Goal: Communication & Community: Answer question/provide support

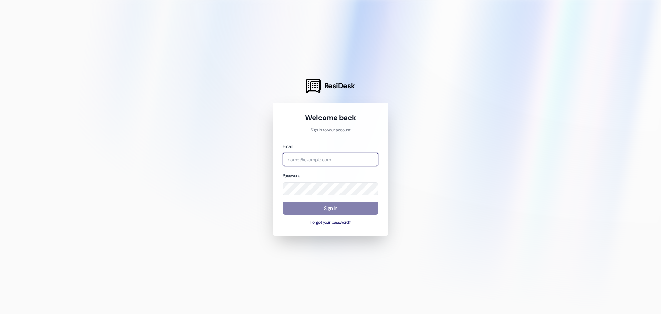
type input "leasing.campusway@redstoneresidential.com"
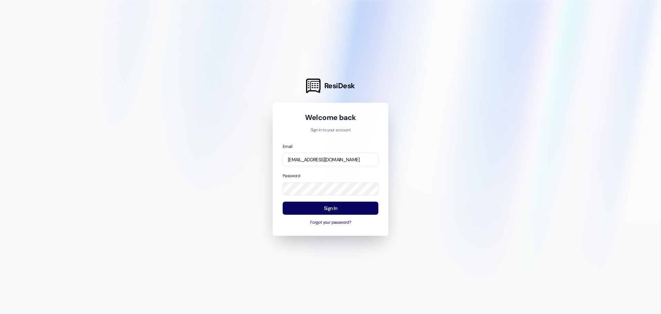
click at [436, 181] on div at bounding box center [330, 157] width 661 height 314
click at [357, 209] on button "Sign In" at bounding box center [331, 207] width 96 height 13
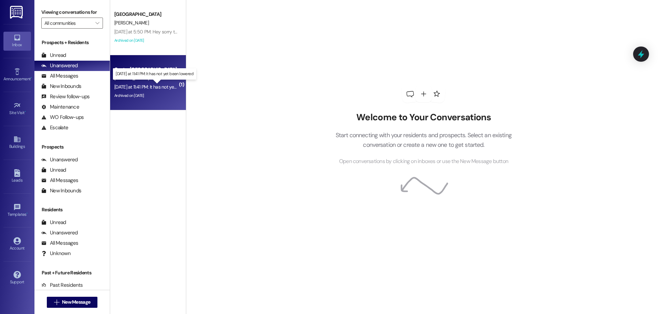
click at [167, 87] on div "Yesterday at 11:41 PM: It has not yet been lowered Yesterday at 11:41 PM: It ha…" at bounding box center [159, 87] width 90 height 6
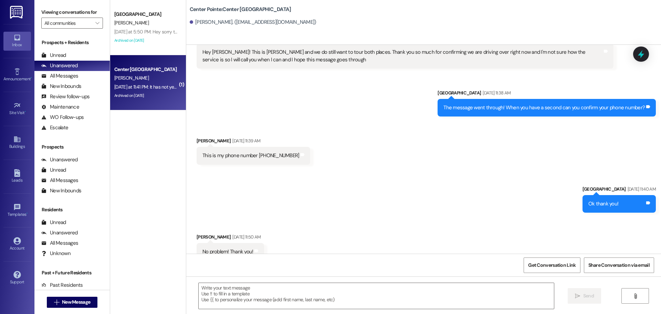
scroll to position [1735, 0]
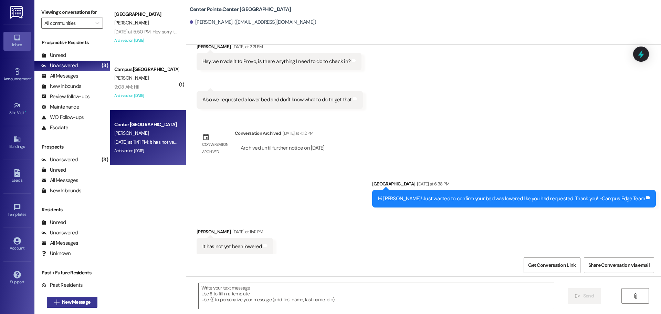
click at [70, 301] on span "New Message" at bounding box center [76, 301] width 28 height 7
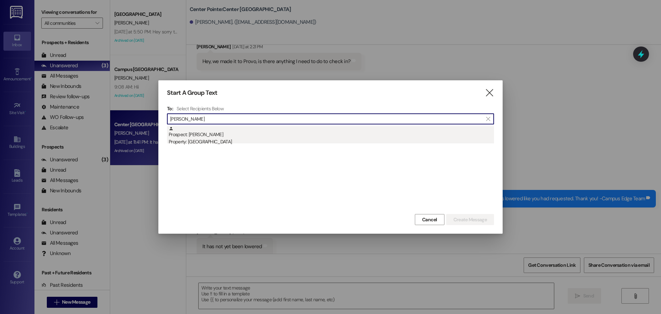
type input "anna nelson"
click at [204, 132] on div "Prospect: [PERSON_NAME] Property: [GEOGRAPHIC_DATA]" at bounding box center [331, 136] width 325 height 20
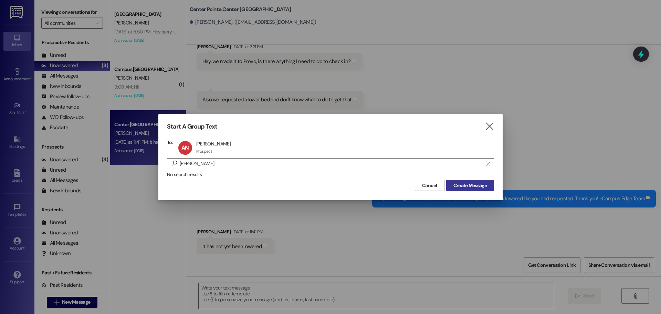
click at [457, 190] on button "Create Message" at bounding box center [470, 185] width 48 height 11
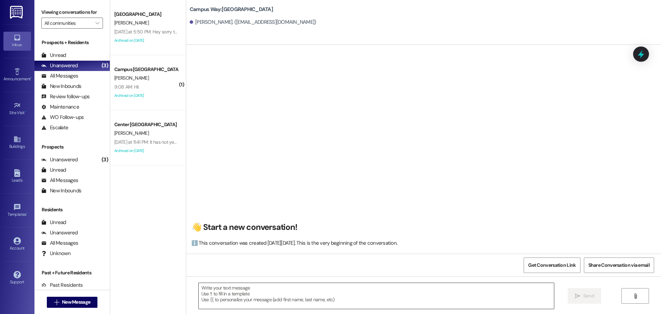
click at [325, 282] on div at bounding box center [376, 295] width 356 height 27
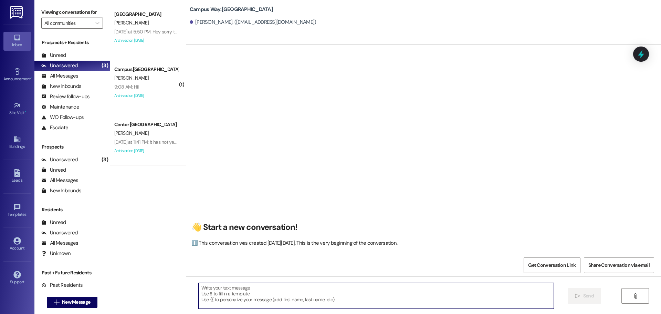
click at [321, 293] on textarea at bounding box center [376, 296] width 355 height 26
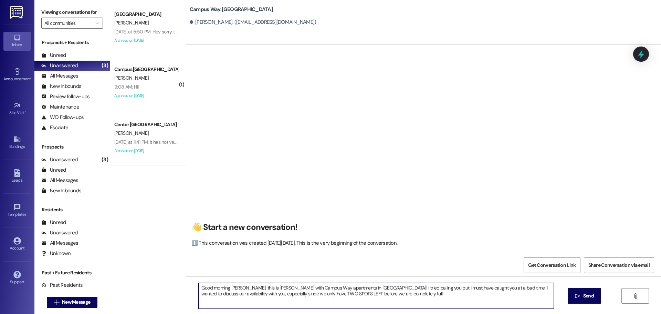
click at [402, 304] on textarea "Good morning Anna, this is Andrea with Campus Way apartments in Provo! I tried …" at bounding box center [376, 296] width 355 height 26
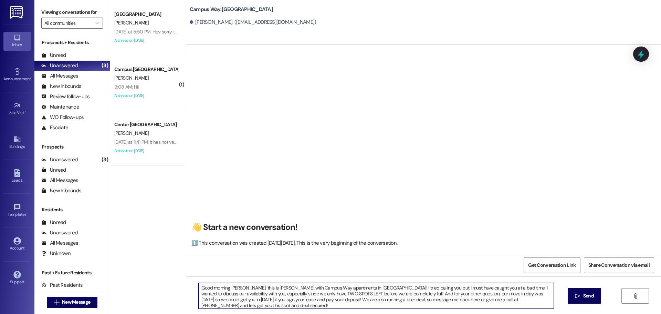
click at [402, 304] on textarea "Good morning Anna, this is Andrea with Campus Way apartments in Provo! I tried …" at bounding box center [376, 296] width 355 height 26
type textarea "Good morning Anna, this is Andrea with Campus Way apartments in Provo! I tried …"
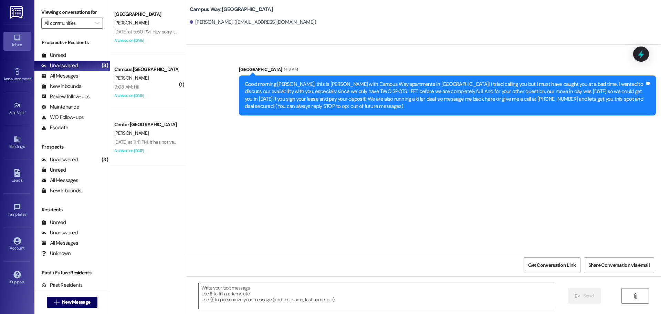
click at [125, 68] on div "Campus [GEOGRAPHIC_DATA]" at bounding box center [146, 69] width 64 height 7
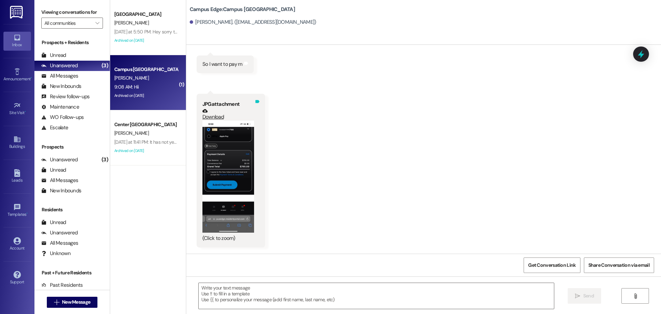
scroll to position [3601, 0]
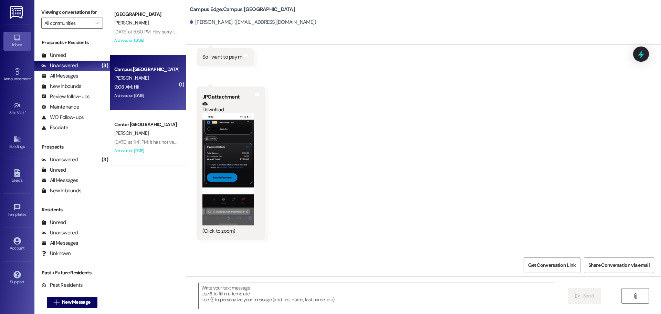
click at [223, 147] on button "Zoom image" at bounding box center [228, 169] width 52 height 112
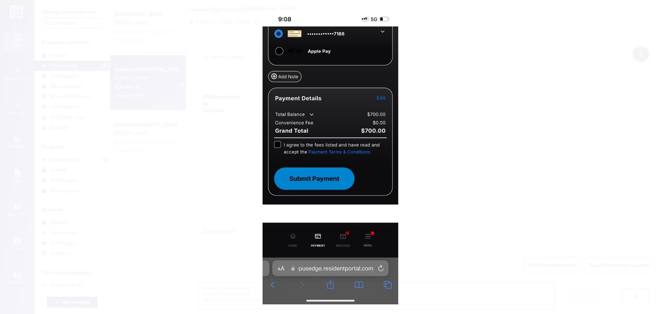
click at [505, 94] on button "Unzoom image" at bounding box center [330, 157] width 661 height 314
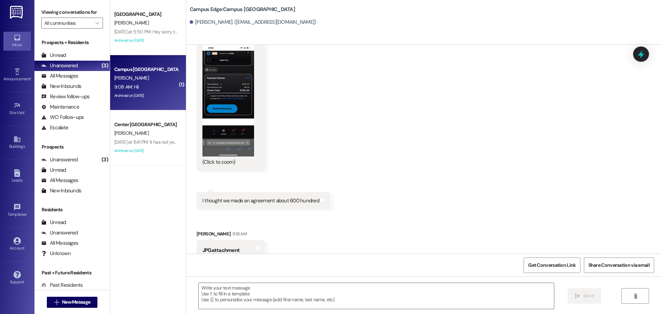
scroll to position [3738, 0]
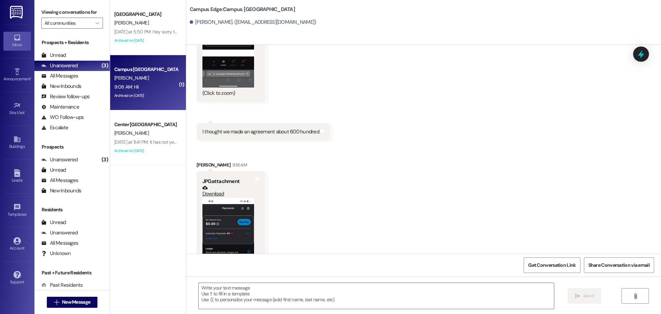
click at [224, 222] on button "Zoom image" at bounding box center [228, 254] width 52 height 112
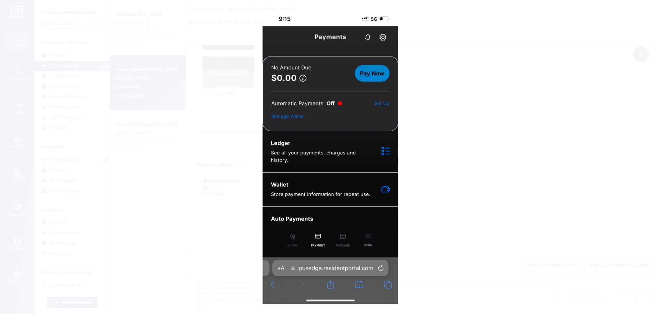
click at [473, 103] on button "Unzoom image" at bounding box center [330, 157] width 661 height 314
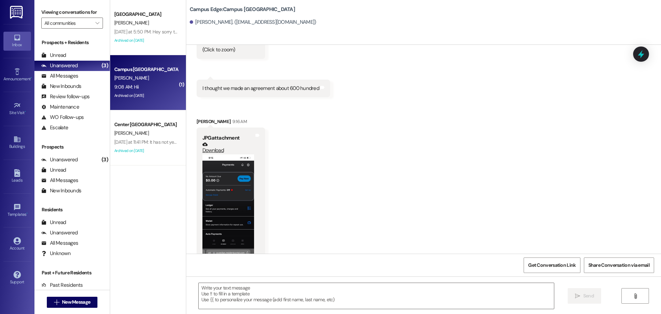
scroll to position [3807, 0]
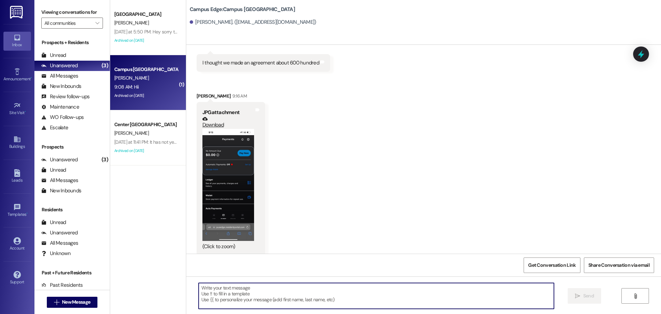
click at [448, 291] on textarea at bounding box center [376, 296] width 355 height 26
click at [264, 291] on textarea at bounding box center [376, 296] width 355 height 26
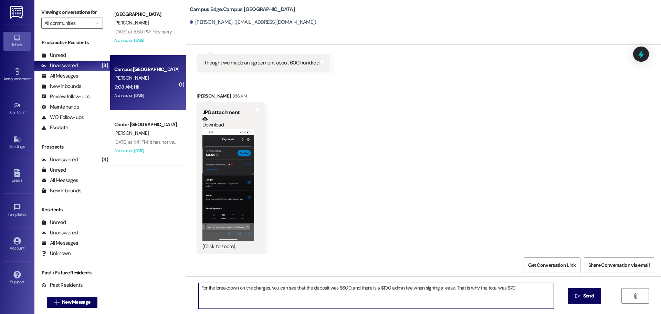
type textarea "For the breakdown on the charges, you can see that the deposit was $600 and the…"
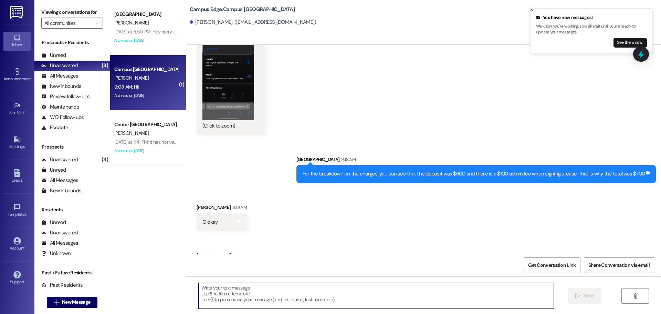
scroll to position [3951, 0]
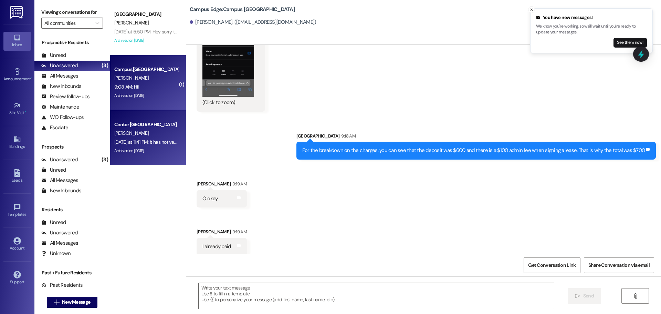
click at [142, 147] on div "Archived on [DATE]" at bounding box center [146, 150] width 65 height 9
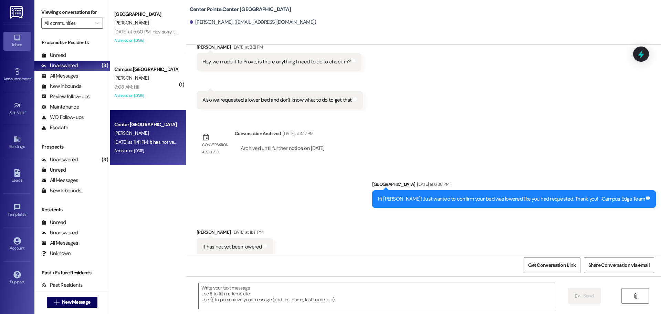
scroll to position [1735, 0]
click at [261, 302] on textarea at bounding box center [376, 296] width 355 height 26
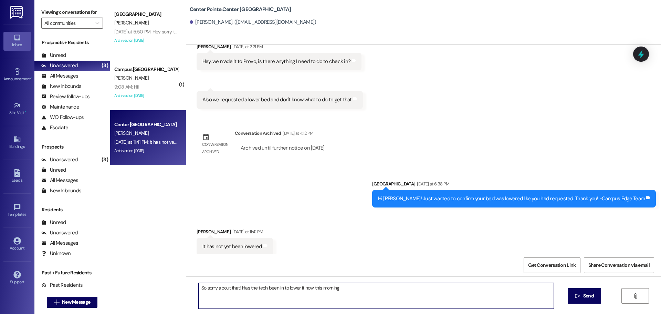
type textarea "So sorry about that! Has the tech been in to lower it now this morning?"
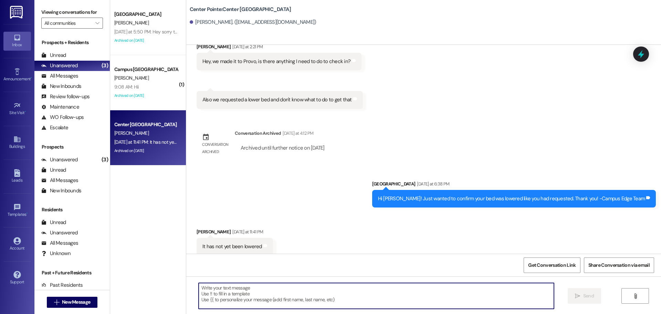
scroll to position [1734, 0]
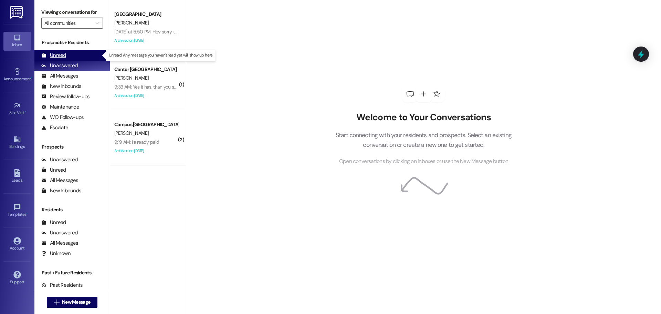
click at [81, 60] on div "Unread (0)" at bounding box center [71, 55] width 75 height 10
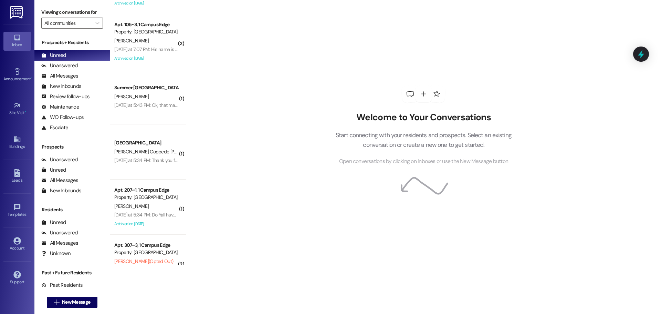
scroll to position [169, 0]
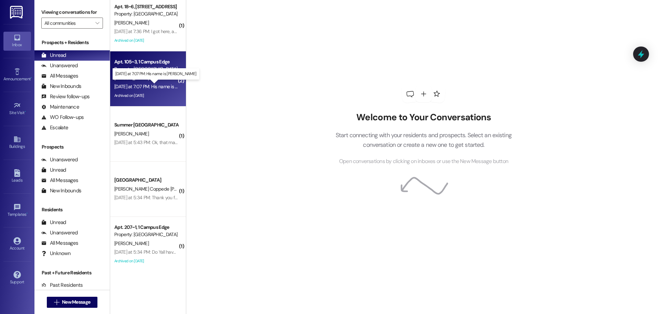
click at [157, 85] on div "[DATE] at 7:07 PM: His name is [PERSON_NAME] [DATE] at 7:07 PM: His name is [PE…" at bounding box center [161, 86] width 95 height 6
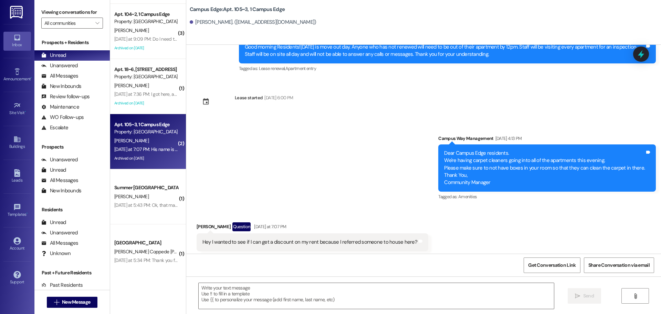
scroll to position [100, 0]
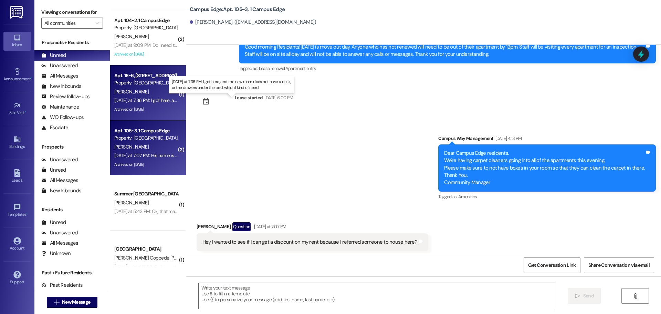
click at [145, 97] on div "[DATE] at 7:36 PM: I got here, and the new room does not have a desk, or the dr…" at bounding box center [234, 100] width 241 height 6
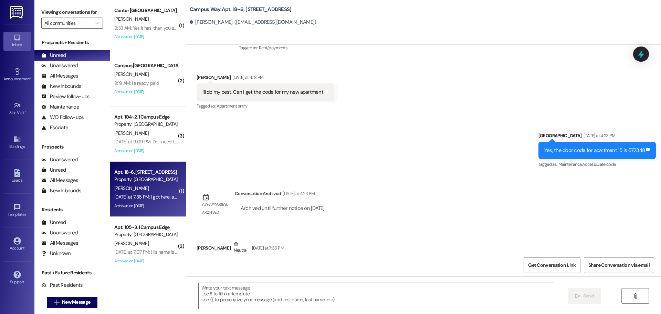
scroll to position [0, 0]
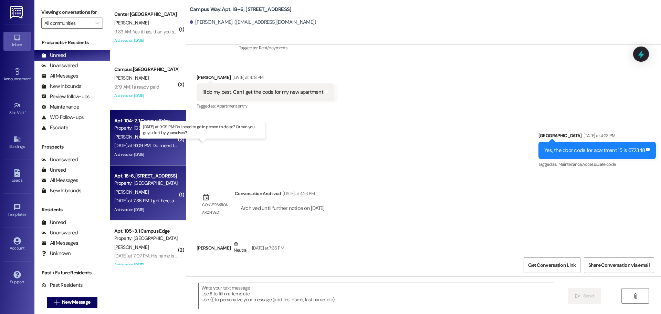
click at [158, 145] on div "[DATE] at 9:09 PM: Do I need to go in person to do so? Or can you guys do it by…" at bounding box center [205, 145] width 182 height 6
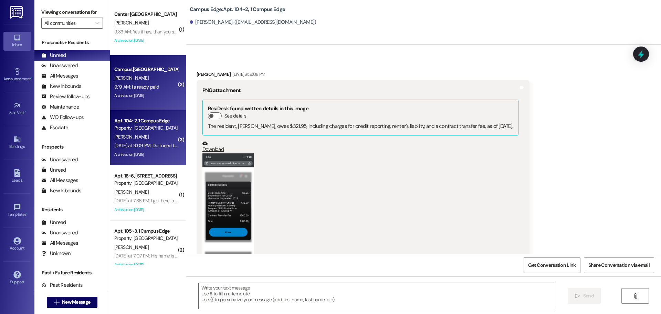
scroll to position [6608, 0]
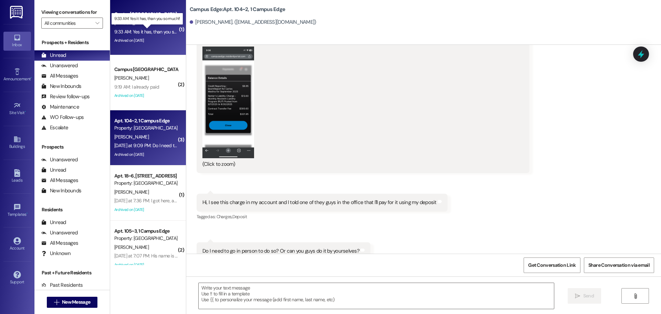
click at [148, 31] on div "9:33 AM: Yes it has, than you so much!! 9:33 AM: Yes it has, than you so much!!" at bounding box center [152, 32] width 77 height 6
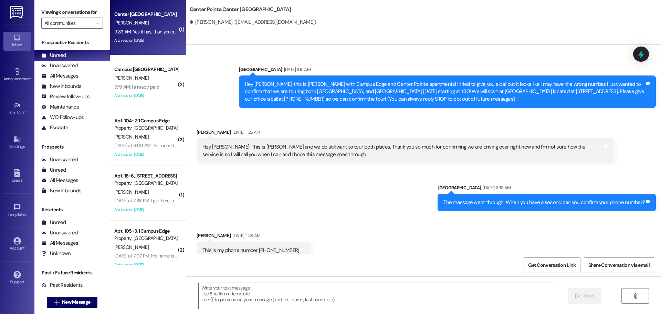
scroll to position [1831, 0]
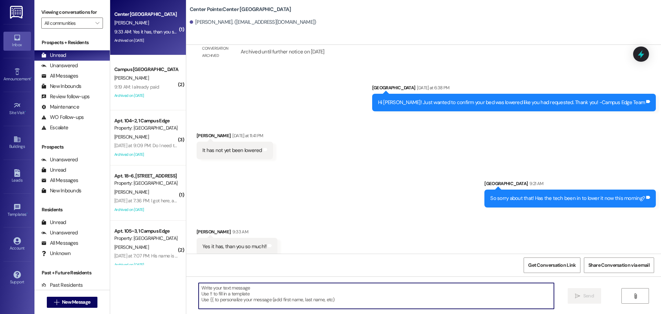
click at [290, 292] on textarea at bounding box center [376, 296] width 355 height 26
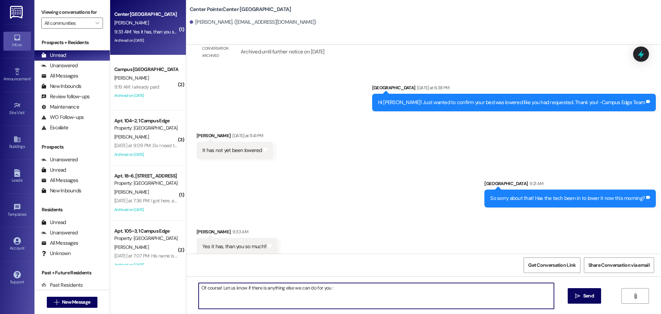
type textarea "Of course! Let us know if there is anything else we can do for you :)"
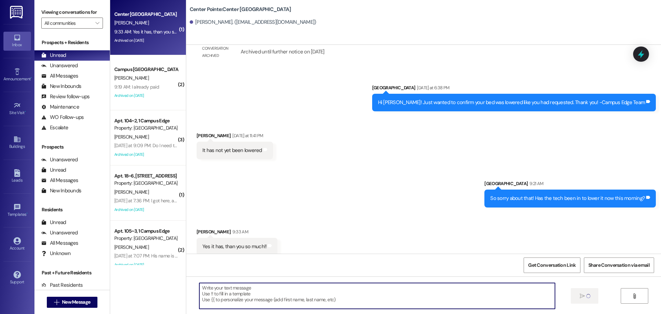
scroll to position [1830, 0]
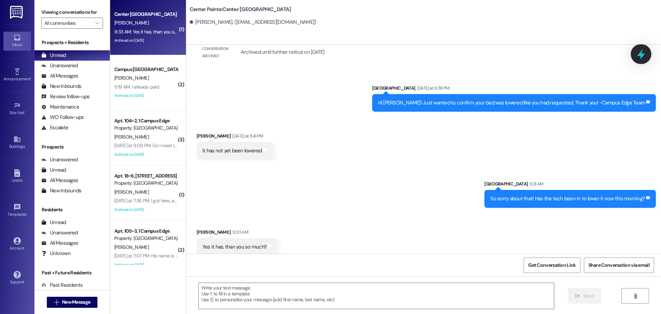
click at [639, 55] on icon at bounding box center [641, 54] width 8 height 11
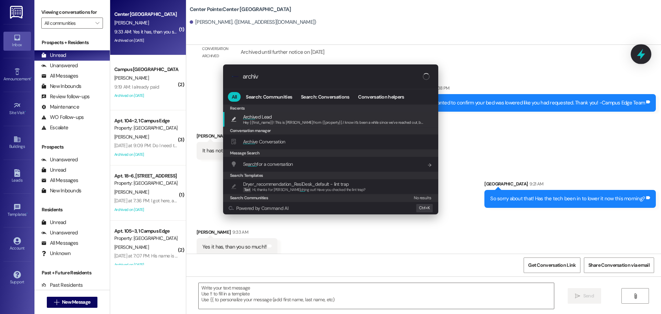
type input "archive"
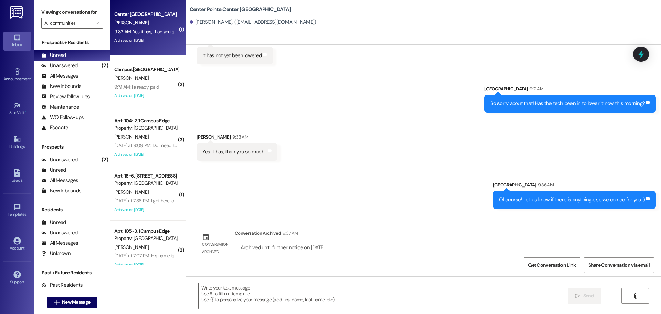
scroll to position [1878, 0]
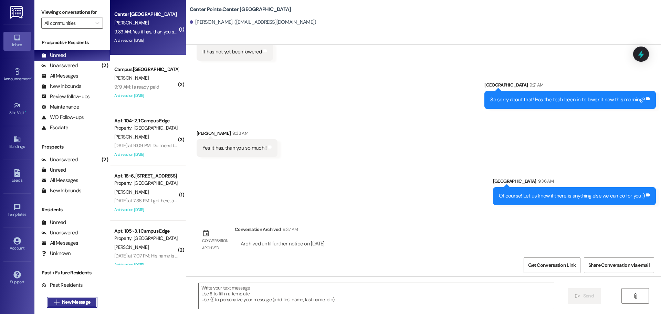
click at [85, 299] on span "New Message" at bounding box center [76, 301] width 28 height 7
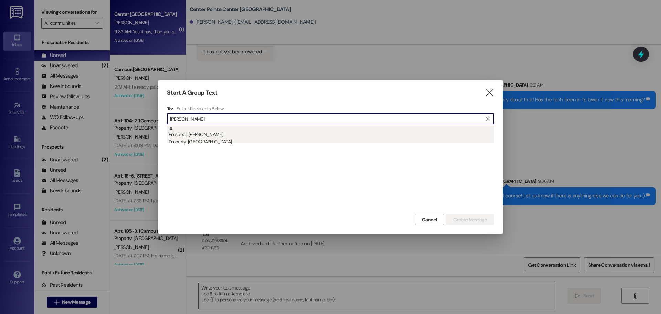
type input "[PERSON_NAME]"
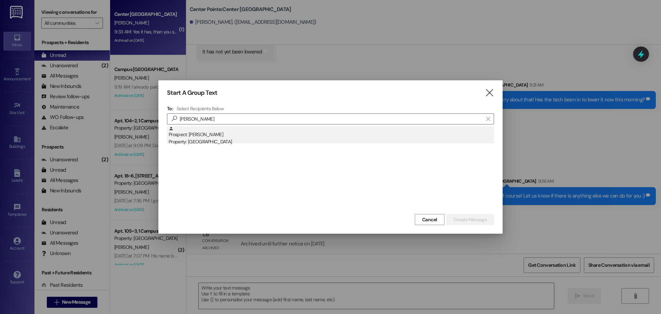
click at [374, 130] on div "Prospect: Stephanie Richardson Property: Center Pointe" at bounding box center [331, 136] width 325 height 20
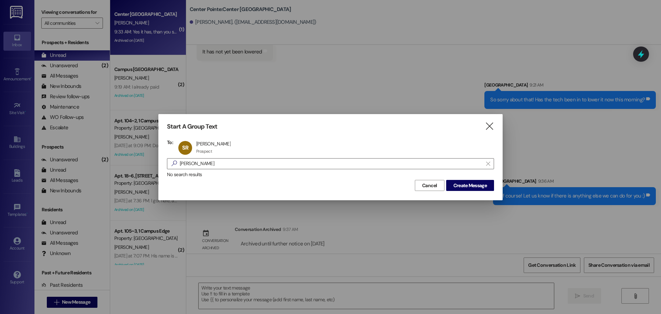
click at [469, 178] on div "No search results" at bounding box center [330, 174] width 327 height 7
click at [468, 184] on span "Create Message" at bounding box center [469, 185] width 33 height 7
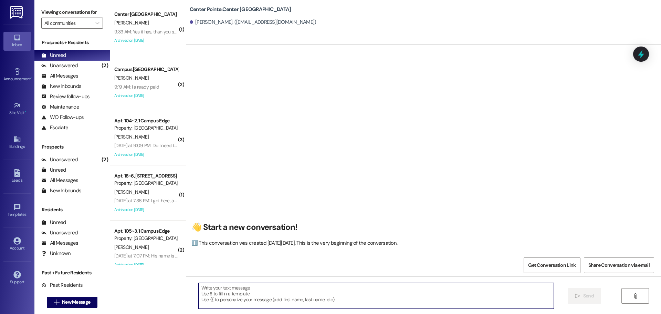
click at [336, 291] on textarea at bounding box center [376, 296] width 355 height 26
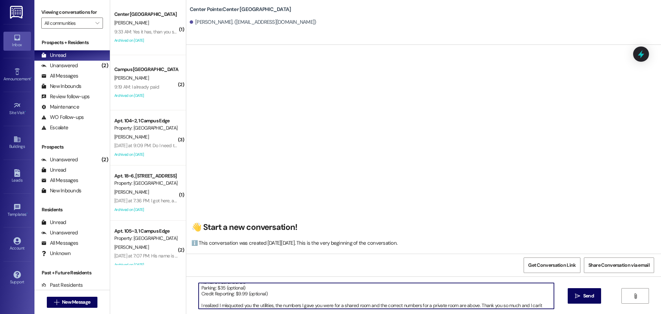
scroll to position [41, 0]
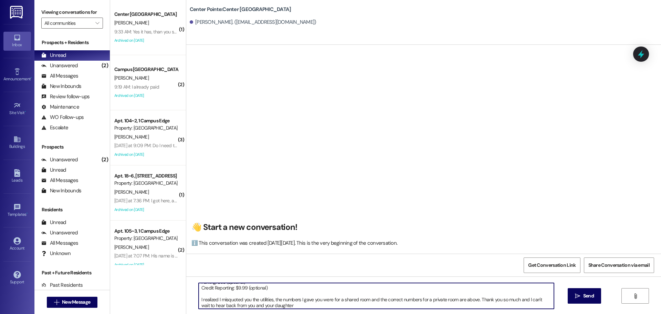
type textarea "Good morning Stephanie! This is Andrea with East Pointe apartments. Thank you s…"
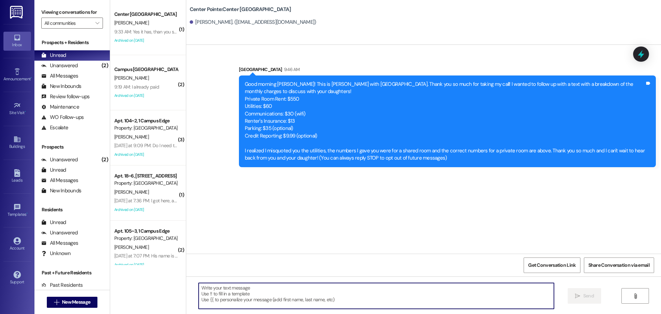
scroll to position [0, 0]
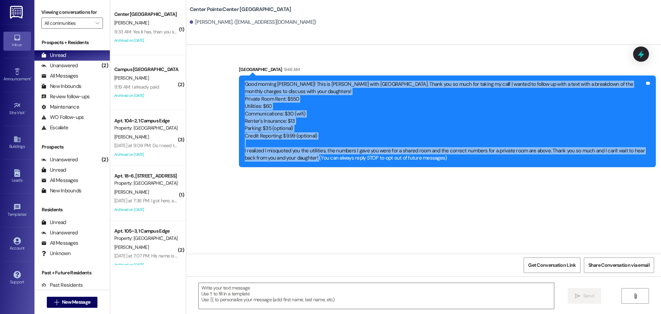
drag, startPoint x: 239, startPoint y: 82, endPoint x: 302, endPoint y: 166, distance: 105.2
click at [302, 166] on div "Good morning Stephanie! This is Andrea with East Pointe apartments. Thank you s…" at bounding box center [447, 121] width 417 height 92
copy div "Good morning Stephanie! This is Andrea with East Pointe apartments. Thank you s…"
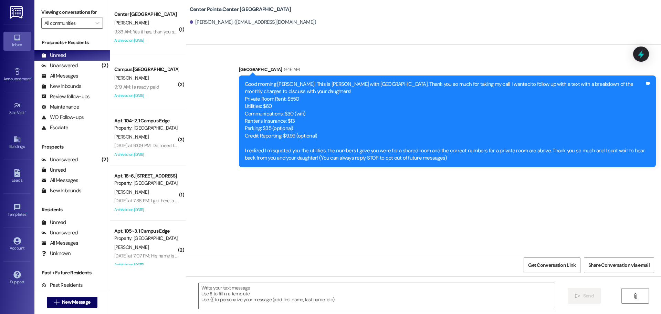
click at [189, 70] on div "Sent via SMS Leasing Campus Way 9:46 AM Good morning Stephanie! This is Andrea …" at bounding box center [423, 111] width 475 height 122
click at [72, 306] on button " New Message" at bounding box center [72, 301] width 51 height 11
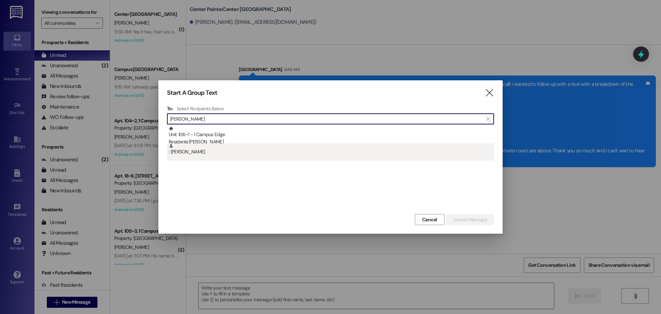
type input "samuel lund"
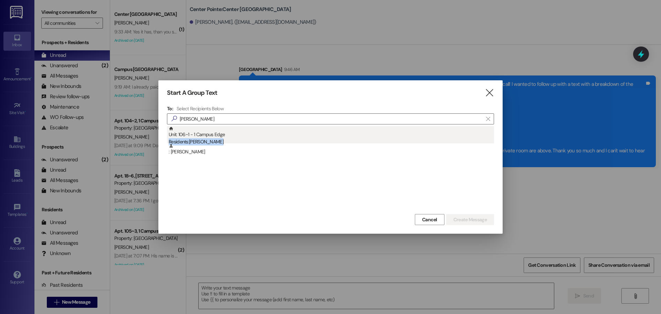
drag, startPoint x: 309, startPoint y: 147, endPoint x: 307, endPoint y: 133, distance: 14.2
click at [307, 133] on div "Unit: 106~1 - 1 Campus Edge Residents: Samuel Lundberg : Samuel Lundberg" at bounding box center [330, 143] width 327 height 34
click at [307, 133] on div "Unit: 106~1 - 1 Campus Edge Residents: Samuel Lundberg" at bounding box center [331, 136] width 325 height 20
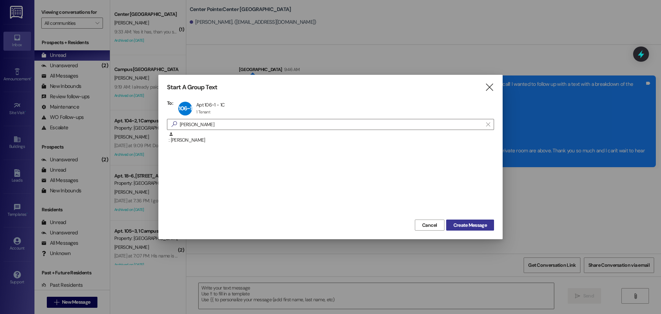
click at [485, 226] on span "Create Message" at bounding box center [469, 224] width 33 height 7
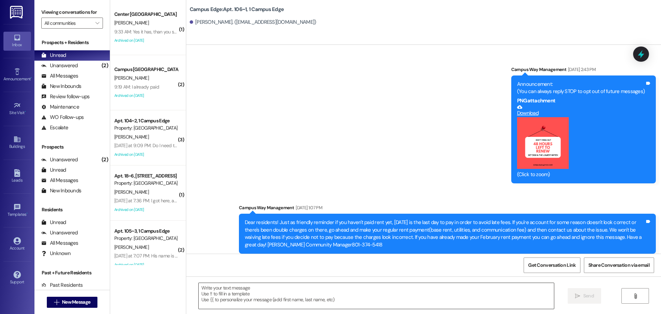
scroll to position [5729, 0]
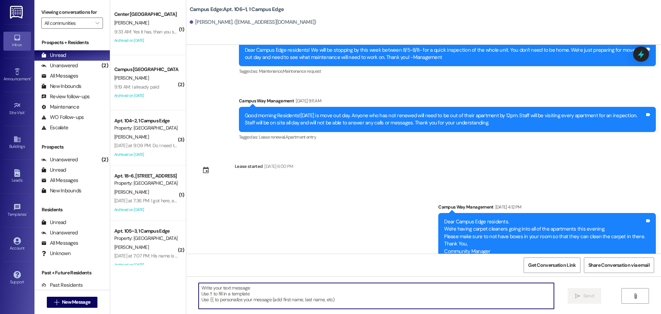
click at [405, 287] on textarea at bounding box center [376, 296] width 355 height 26
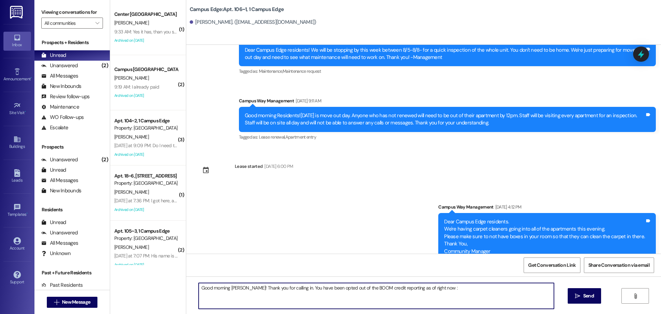
type textarea "Good morning Sam! Thank you for calling in. You have been opted out of the BOOM…"
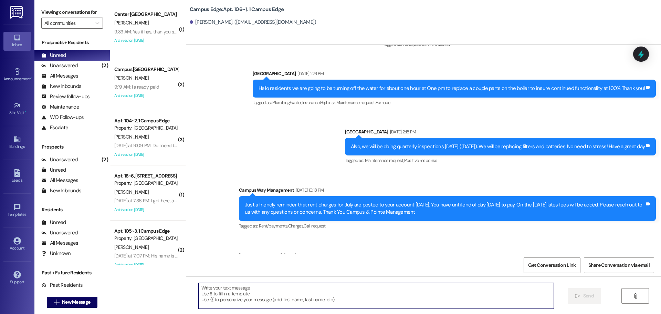
scroll to position [953, 0]
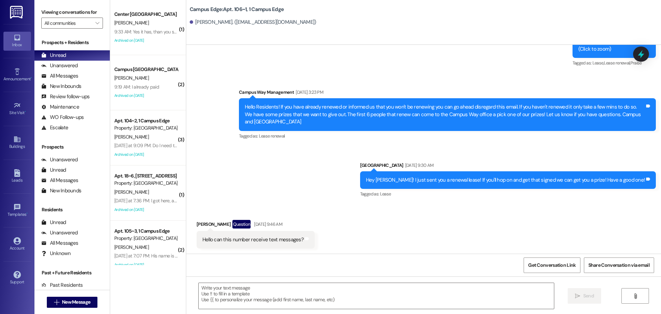
click at [88, 295] on div " New Message" at bounding box center [72, 301] width 51 height 17
click at [88, 303] on span "New Message" at bounding box center [76, 301] width 31 height 7
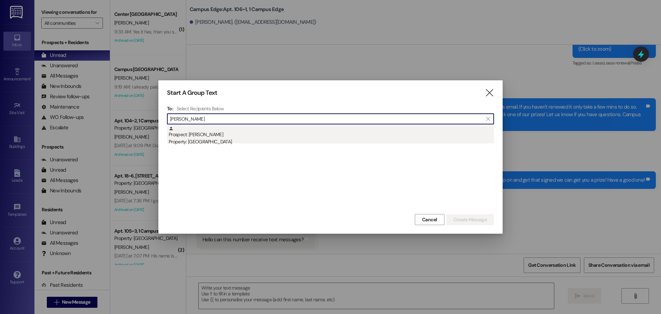
type input "gregg watt"
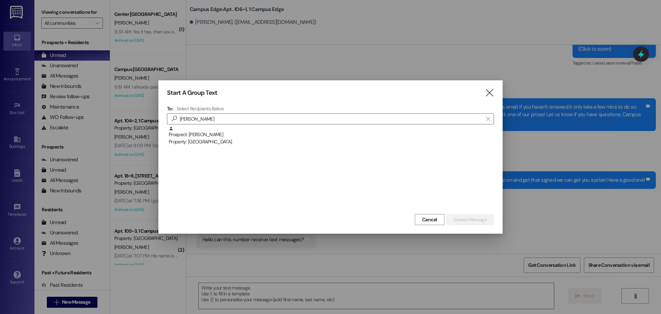
drag, startPoint x: 233, startPoint y: 137, endPoint x: 340, endPoint y: 190, distance: 119.7
click at [234, 137] on div "Prospect: Gregg Watt Property: Center Pointe" at bounding box center [331, 136] width 325 height 20
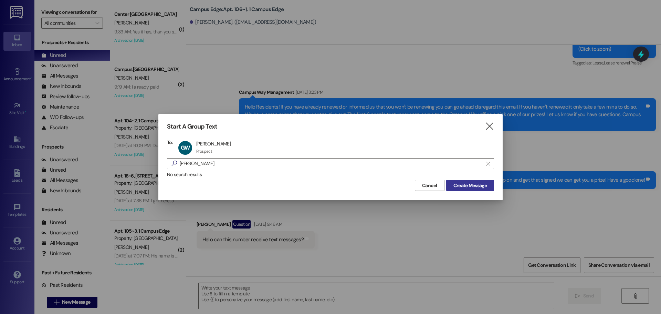
click at [485, 183] on span "Create Message" at bounding box center [469, 185] width 33 height 7
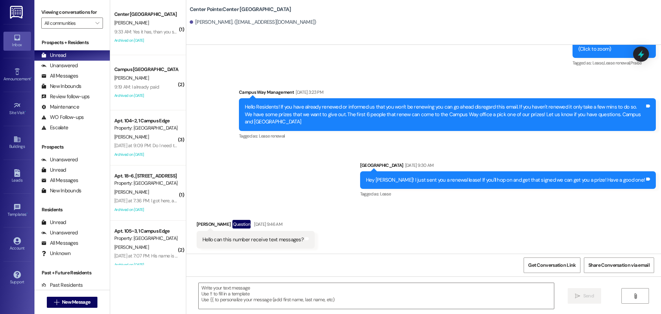
scroll to position [0, 0]
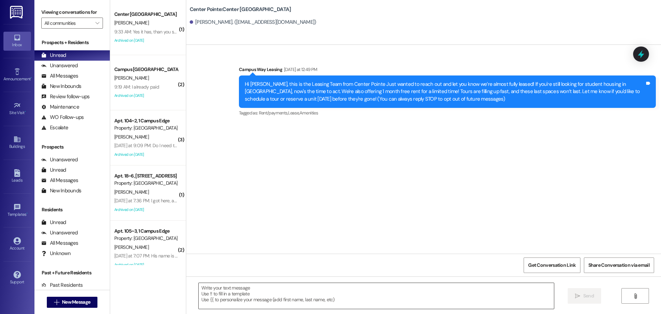
click at [338, 287] on textarea at bounding box center [376, 296] width 355 height 26
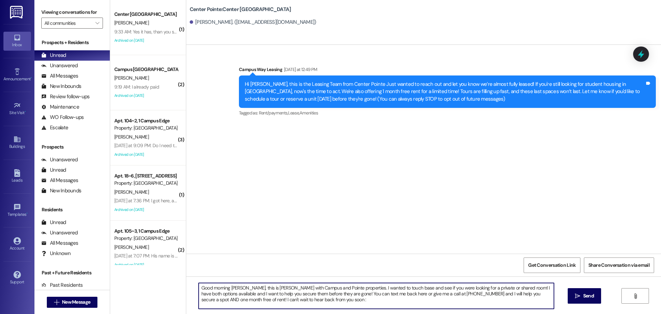
type textarea "Good morning Gregg, this is Andrea with Campus and Pointe properties. I wanted …"
click at [338, 287] on textarea "Good morning Gregg, this is Andrea with Campus and Pointe properties. I wanted …" at bounding box center [376, 296] width 355 height 26
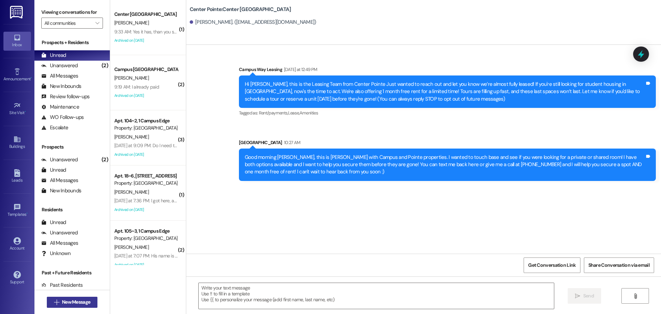
click at [78, 304] on span "New Message" at bounding box center [76, 301] width 28 height 7
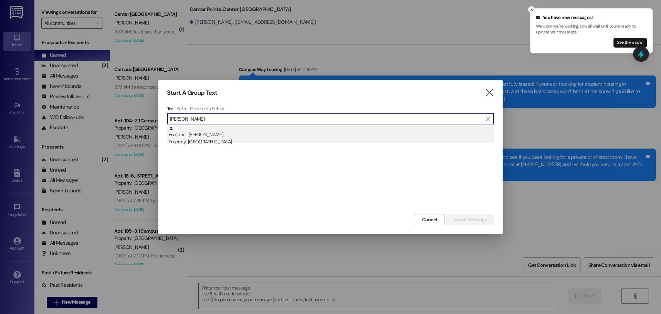
type input "len leva"
click at [222, 133] on div "Prospect: Len LeVasseur Property: Center Pointe" at bounding box center [331, 136] width 325 height 20
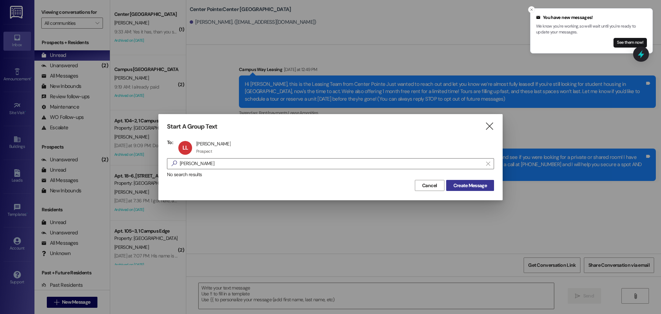
click at [475, 183] on span "Create Message" at bounding box center [469, 185] width 33 height 7
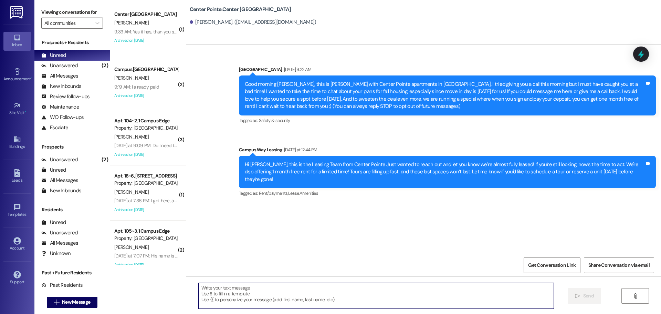
click at [332, 298] on textarea at bounding box center [376, 296] width 355 height 26
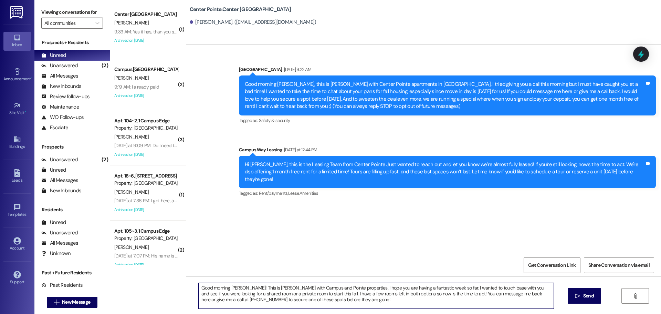
type textarea "Good morning Len! This is Andrea with Campus and Pointe properties. I hope you …"
click at [332, 298] on textarea "Good morning Len! This is Andrea with Campus and Pointe properties. I hope you …" at bounding box center [376, 296] width 355 height 26
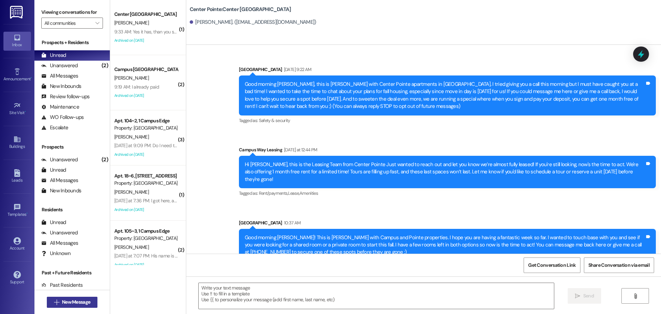
click at [70, 298] on span "New Message" at bounding box center [76, 301] width 28 height 7
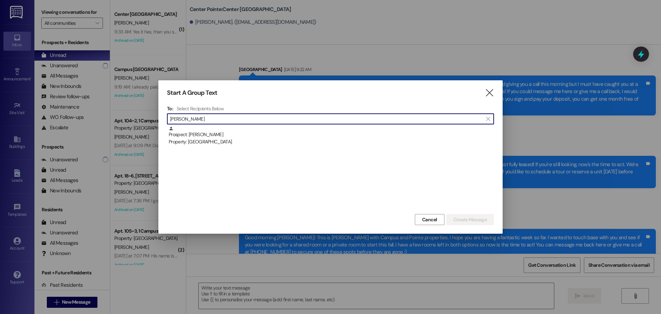
type input "brooke th"
click at [367, 147] on div "Prospect: Brooke Thomason Property: Campus Way" at bounding box center [330, 169] width 327 height 86
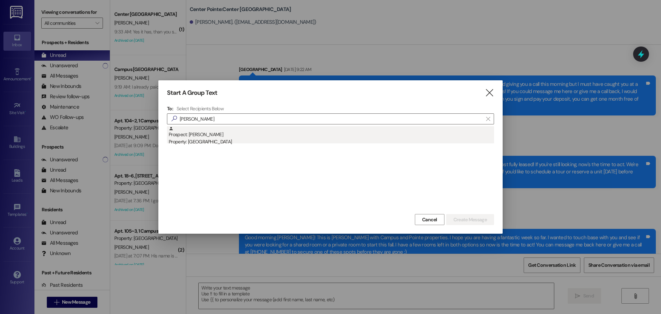
click at [346, 131] on div "Prospect: Brooke Thomason Property: Campus Way" at bounding box center [331, 136] width 325 height 20
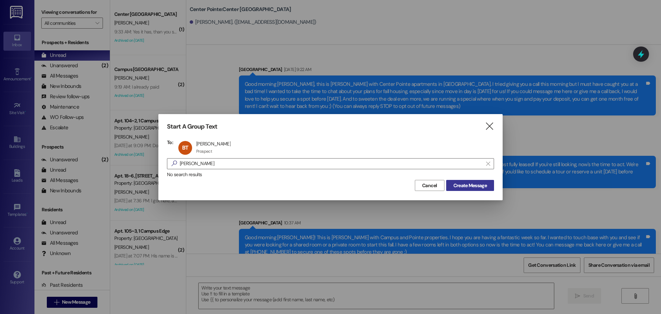
click at [467, 189] on span "Create Message" at bounding box center [469, 185] width 33 height 7
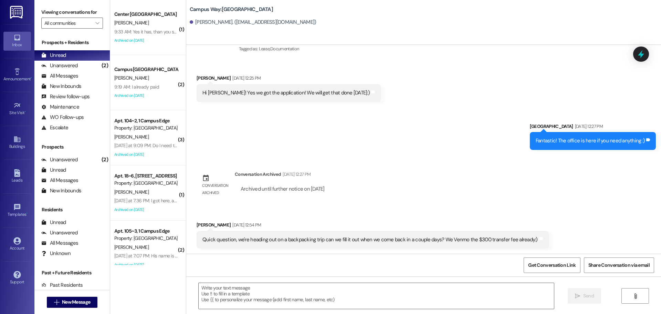
scroll to position [105, 0]
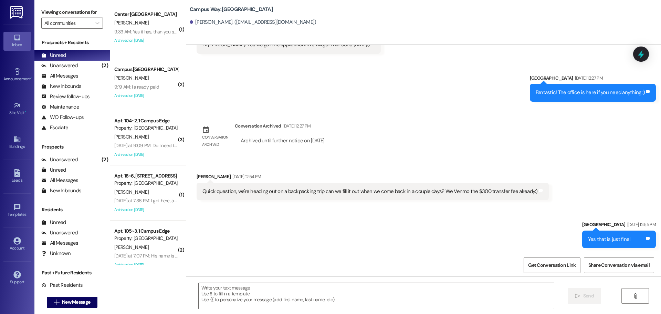
click at [491, 188] on div "Quick question, we're heading out on a backpacking trip can we fill it out when…" at bounding box center [369, 191] width 335 height 7
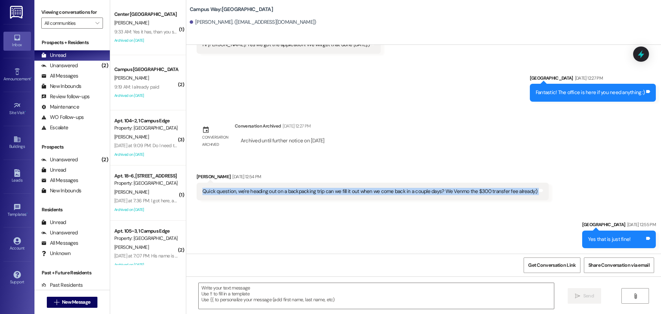
click at [491, 188] on div "Quick question, we're heading out on a backpacking trip can we fill it out when…" at bounding box center [369, 191] width 335 height 7
click at [54, 297] on button " New Message" at bounding box center [72, 301] width 51 height 11
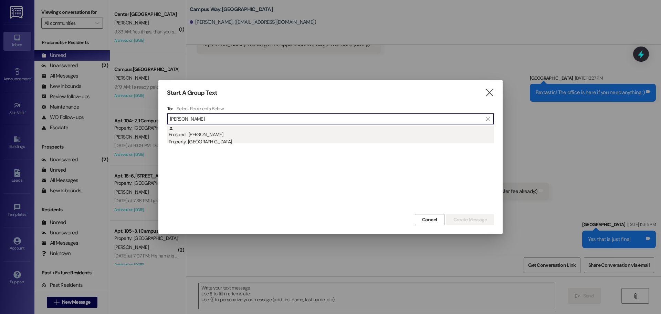
type input "max morg"
click at [252, 134] on div "Prospect: Max Morgenegg Property: Campus Way" at bounding box center [331, 136] width 325 height 20
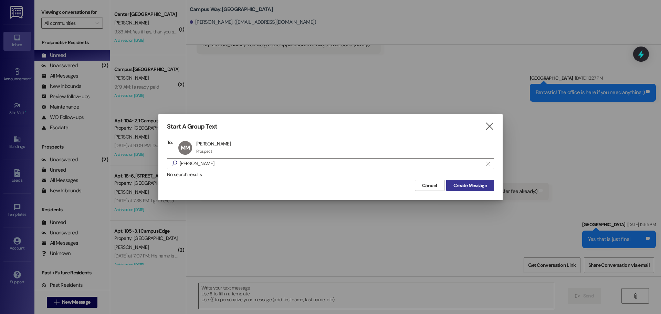
click at [464, 181] on button "Create Message" at bounding box center [470, 185] width 48 height 11
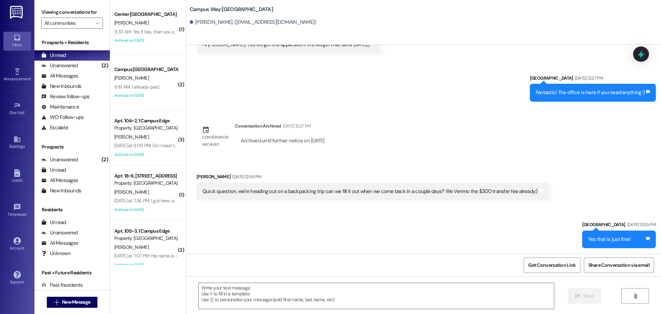
scroll to position [0, 0]
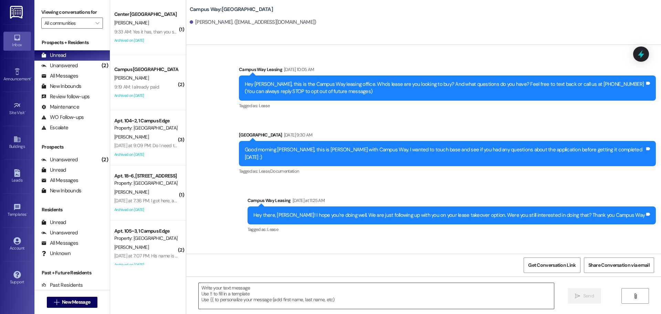
click at [402, 286] on textarea at bounding box center [376, 296] width 355 height 26
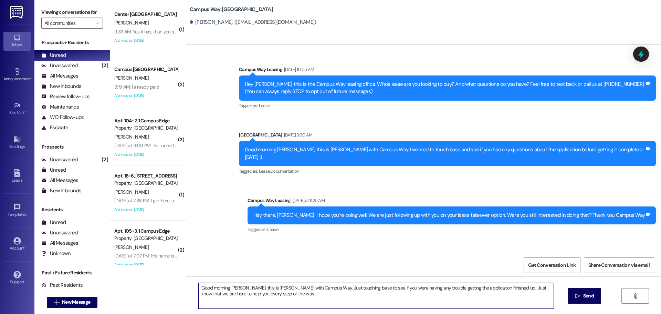
type textarea "Good morning Max, this is Andrea with Campus Way. Just touching base to see if …"
click at [402, 286] on textarea "Good morning Max, this is Andrea with Campus Way. Just touching base to see if …" at bounding box center [376, 296] width 355 height 26
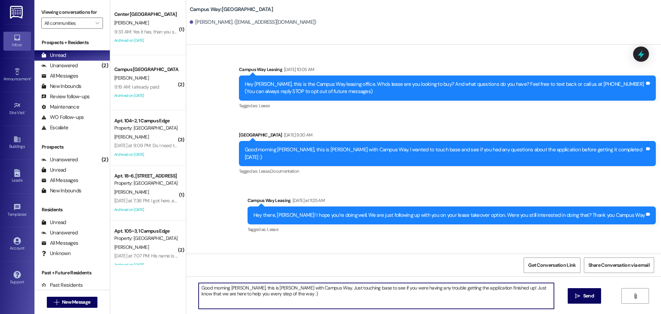
click at [402, 286] on textarea "Good morning Max, this is Andrea with Campus Way. Just touching base to see if …" at bounding box center [376, 296] width 355 height 26
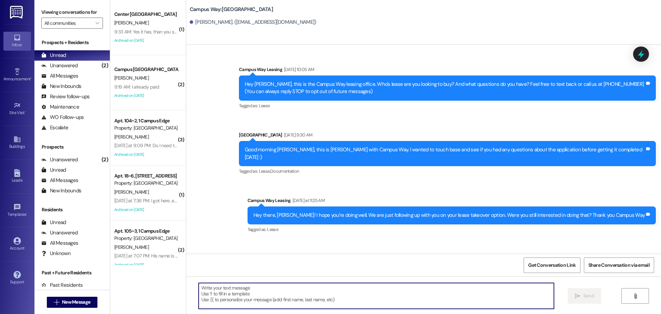
click at [401, 288] on textarea at bounding box center [376, 296] width 355 height 26
click at [391, 299] on textarea at bounding box center [376, 296] width 355 height 26
paste textarea "Good morning Max, this is Andrea with Campus Way. Just touching base to see if …"
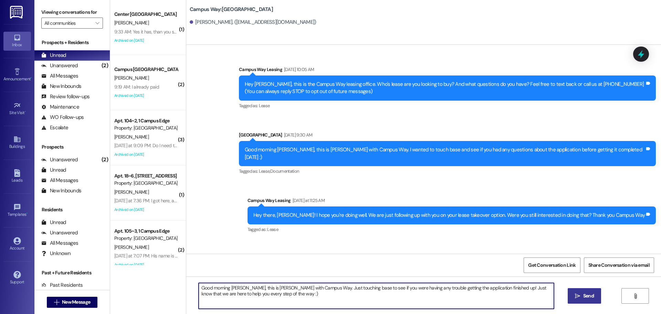
type textarea "Good morning Max, this is Andrea with Campus Way. Just touching base to see if …"
click at [580, 300] on button " Send" at bounding box center [584, 295] width 33 height 15
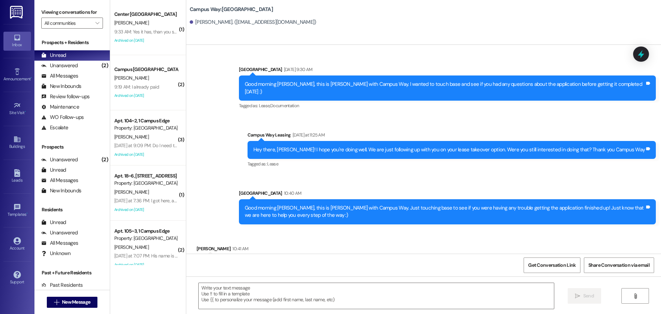
scroll to position [82, 0]
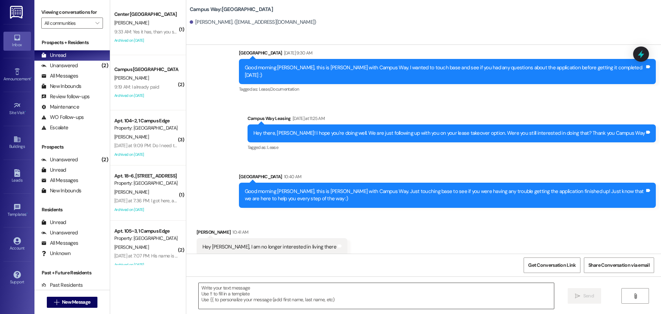
click at [421, 294] on textarea at bounding box center [376, 296] width 355 height 26
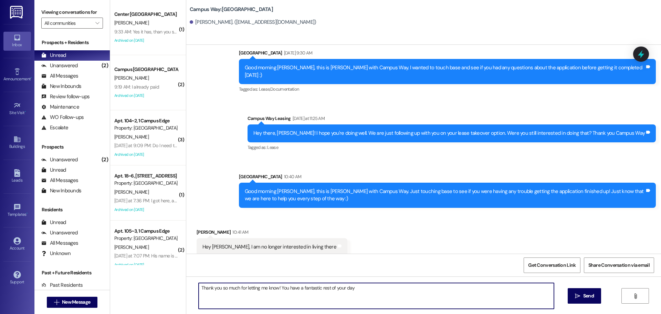
type textarea "Thank you so much for letting me know! You have a fantastic rest of your day"
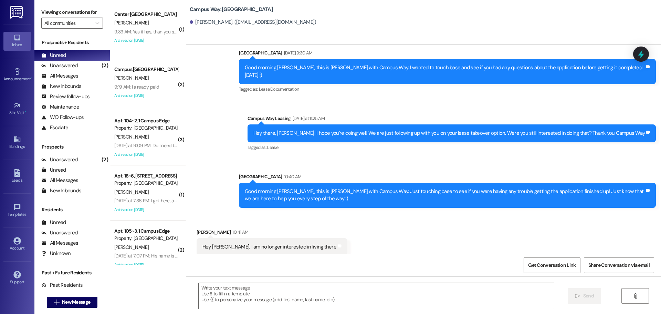
click at [301, 245] on div "Hey Andrea, I am no longer interested in living there Tags and notes" at bounding box center [272, 247] width 151 height 18
click at [299, 243] on div "Hey Andrea, I am no longer interested in living there" at bounding box center [269, 246] width 134 height 7
copy div "Hey Andrea, I am no longer interested in living there Tags and notes Sent via S…"
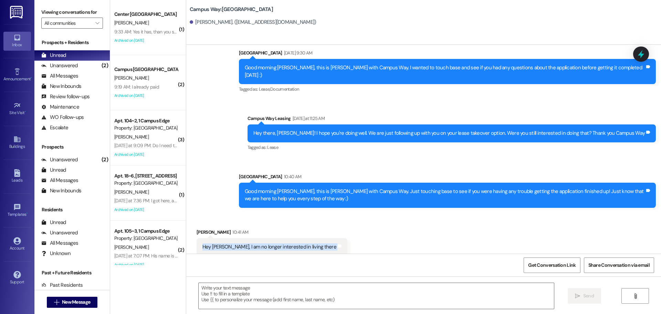
scroll to position [130, 0]
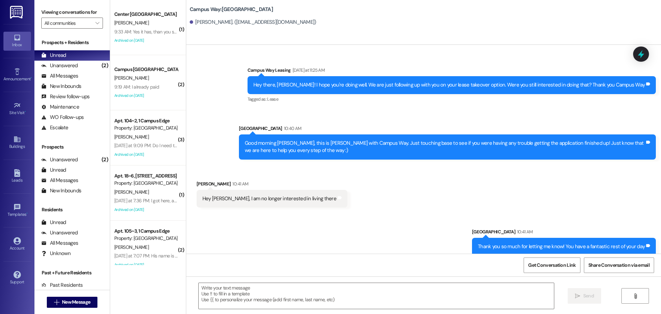
click at [604, 243] on div "Thank you so much for letting me know! You have a fantastic rest of your day" at bounding box center [561, 246] width 167 height 7
copy div "Thank you so much for letting me know! You have a fantastic rest of your day Ta…"
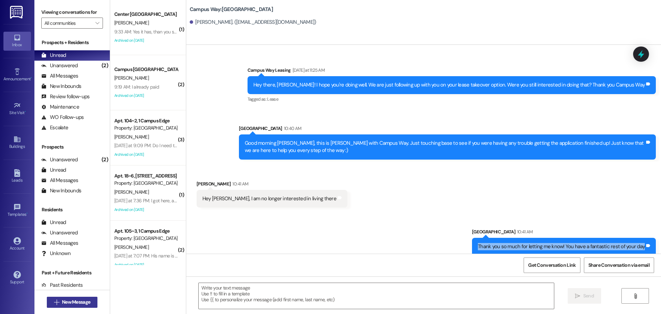
click at [89, 297] on button " New Message" at bounding box center [72, 301] width 51 height 11
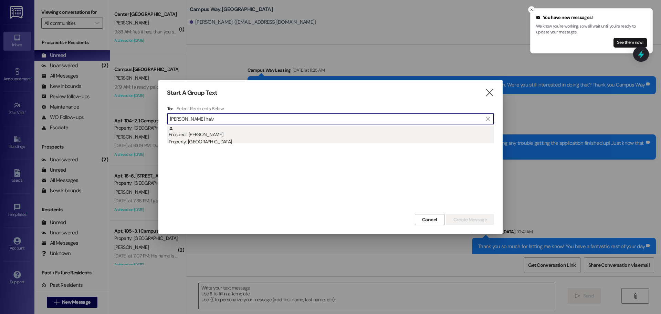
type input "Conner halv"
click at [282, 129] on div "Prospect: Conner Halvorsen Property: East Pointe" at bounding box center [331, 136] width 325 height 20
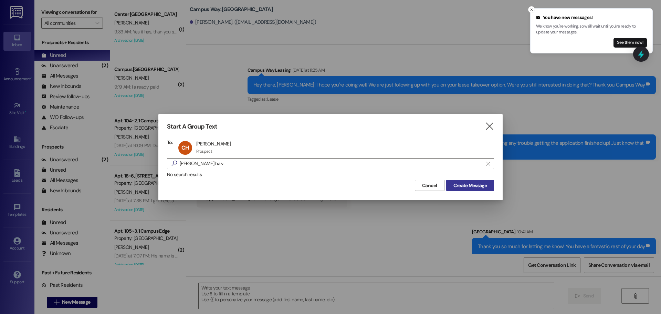
drag, startPoint x: 476, startPoint y: 177, endPoint x: 474, endPoint y: 181, distance: 5.1
click at [476, 177] on div "No search results" at bounding box center [330, 174] width 327 height 7
click at [474, 182] on span "Create Message" at bounding box center [469, 185] width 33 height 7
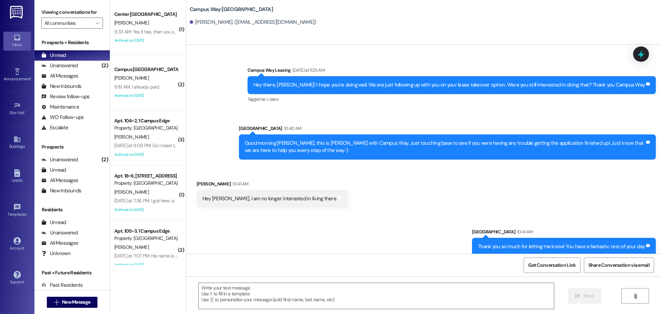
scroll to position [0, 0]
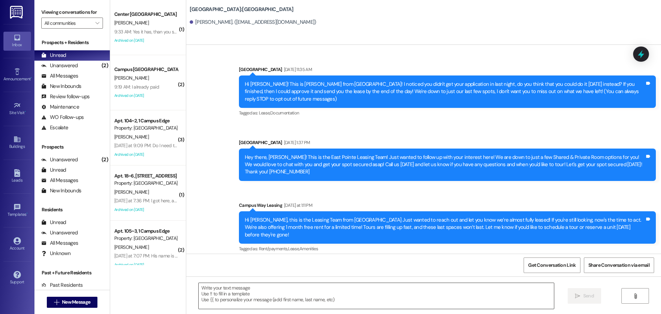
click at [337, 299] on textarea at bounding box center [376, 296] width 355 height 26
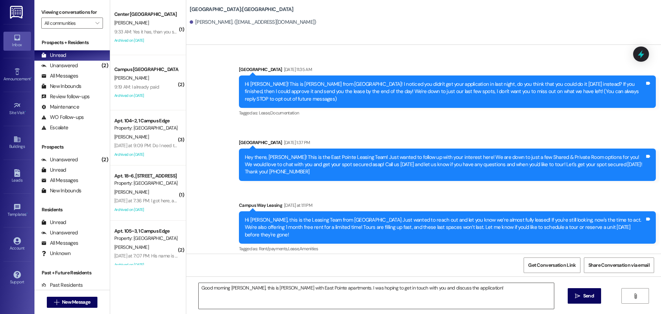
click at [485, 298] on textarea "Good morning Conner, this is Andrea with East Pointe apartments. I was hoping t…" at bounding box center [376, 296] width 355 height 26
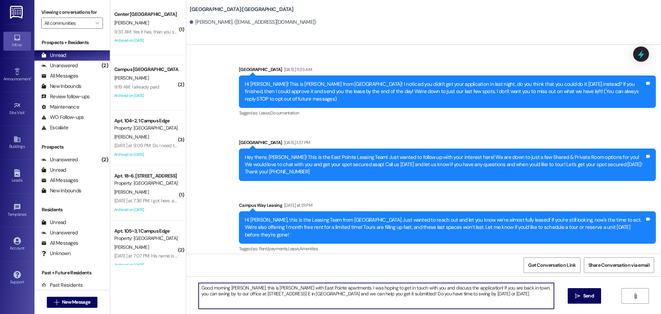
type textarea "Good morning Conner, this is Andrea with East Pointe apartments. I was hoping t…"
click at [485, 298] on textarea "Good morning Conner, this is Andrea with East Pointe apartments. I was hoping t…" at bounding box center [376, 296] width 355 height 26
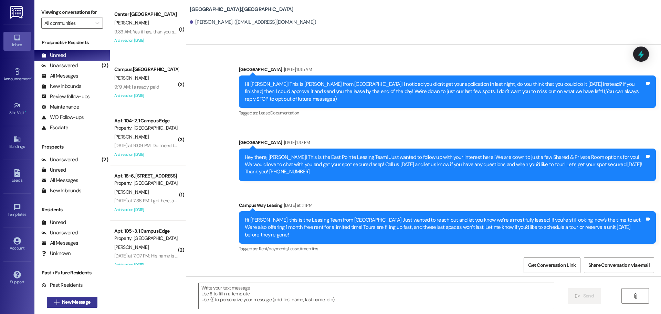
click at [86, 306] on button " New Message" at bounding box center [72, 301] width 51 height 11
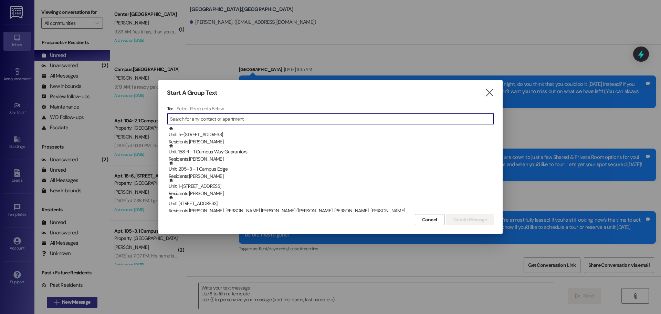
click at [85, 303] on div at bounding box center [330, 157] width 661 height 314
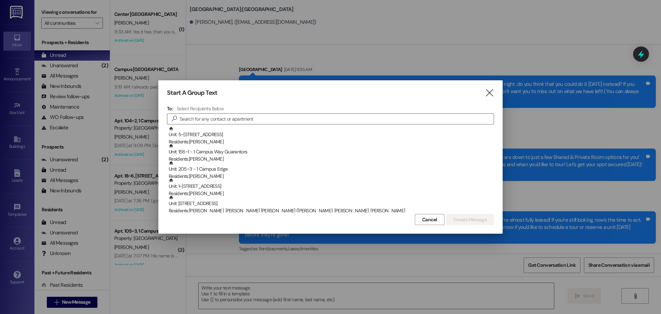
click at [227, 125] on div "To: Select Recipients Below  Unit: 5~6 - 1 Campus Way Residents: Brenna Wheele…" at bounding box center [330, 158] width 327 height 107
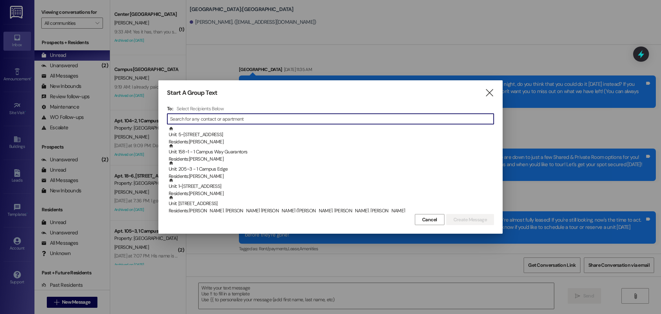
click at [234, 115] on input at bounding box center [332, 119] width 324 height 10
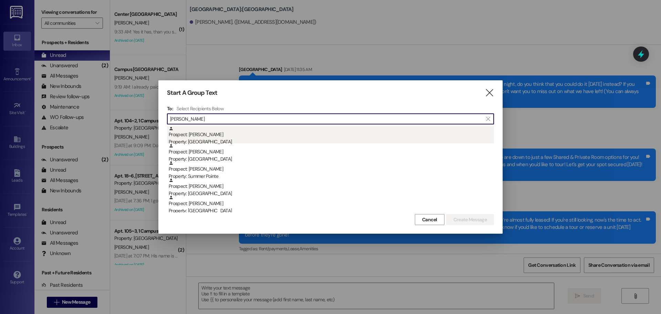
type input "robbins"
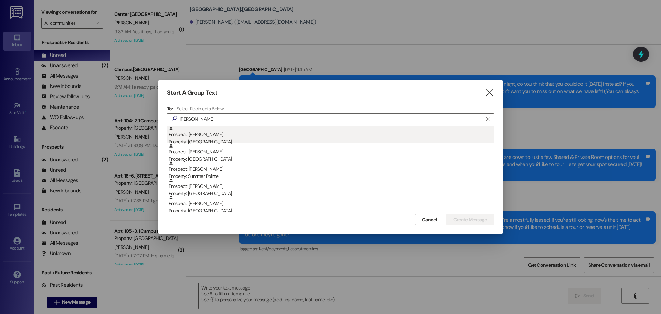
click at [224, 141] on div "Property: Campus Way" at bounding box center [331, 141] width 325 height 7
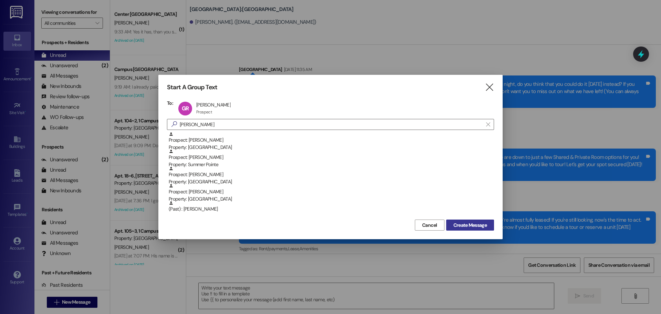
click at [468, 225] on span "Create Message" at bounding box center [469, 224] width 33 height 7
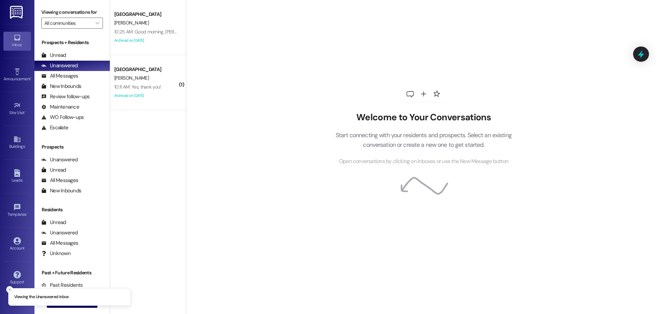
drag, startPoint x: 8, startPoint y: 288, endPoint x: 39, endPoint y: 298, distance: 32.6
click at [10, 288] on icon "Close toast" at bounding box center [10, 289] width 4 height 4
click at [47, 304] on button " New Message" at bounding box center [72, 301] width 51 height 11
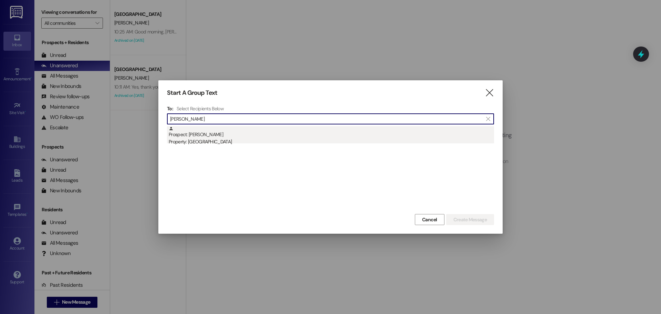
type input "brooke tho"
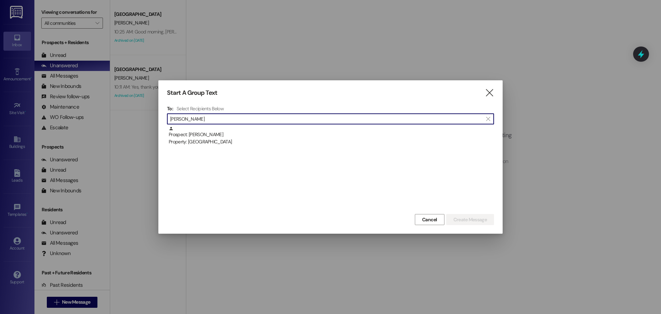
drag, startPoint x: 217, startPoint y: 133, endPoint x: 501, endPoint y: 179, distance: 288.0
click at [223, 132] on div "Prospect: [PERSON_NAME] Property: [GEOGRAPHIC_DATA]" at bounding box center [331, 136] width 325 height 20
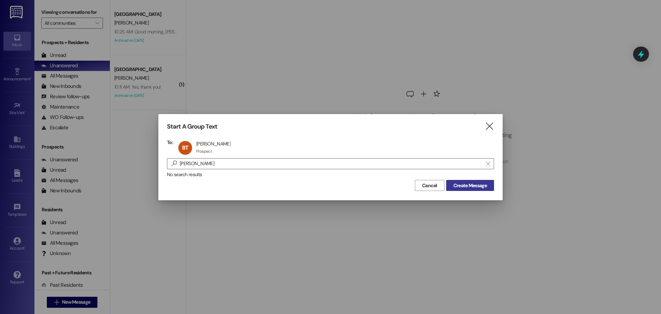
click at [485, 186] on span "Create Message" at bounding box center [469, 185] width 33 height 7
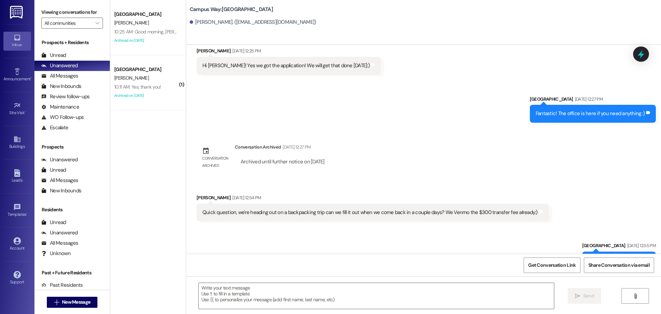
scroll to position [105, 0]
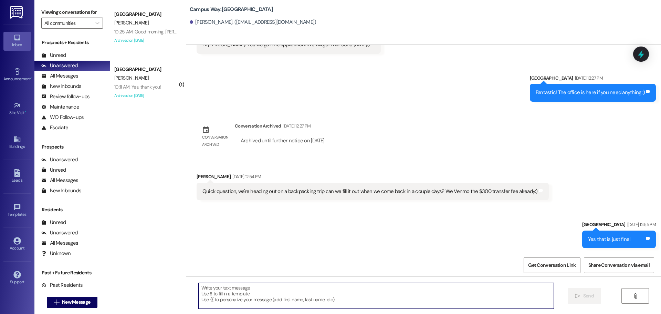
click at [293, 291] on textarea at bounding box center [376, 296] width 355 height 26
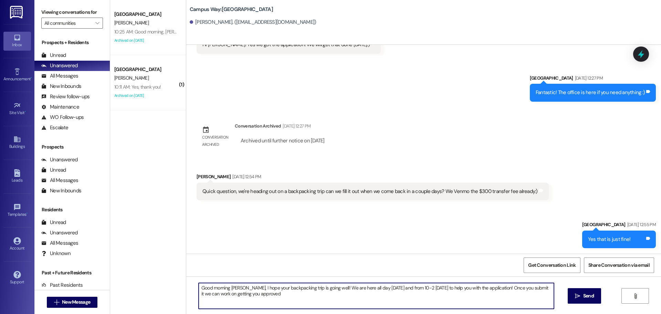
type textarea "Good morning Brooke, I hope your backpacking trip is going well! We are here al…"
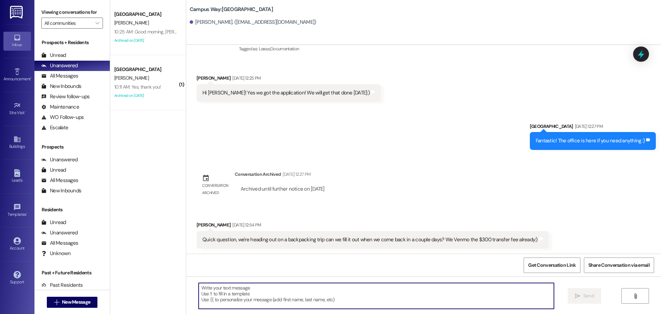
scroll to position [160, 0]
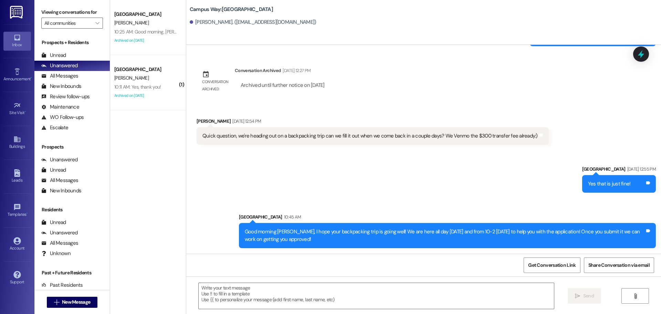
click at [535, 235] on div "Good morning Brooke, I hope your backpacking trip is going well! We are here al…" at bounding box center [445, 235] width 400 height 15
click at [538, 232] on div "Good morning Brooke, I hope your backpacking trip is going well! We are here al…" at bounding box center [445, 235] width 400 height 15
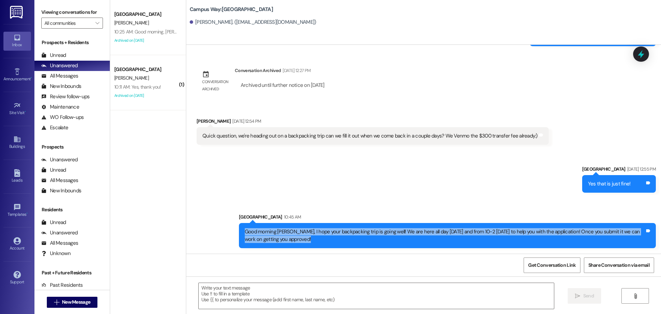
click at [538, 232] on div "Good morning Brooke, I hope your backpacking trip is going well! We are here al…" at bounding box center [445, 235] width 400 height 15
copy div "Good morning Brooke, I hope your backpacking trip is going well! We are here al…"
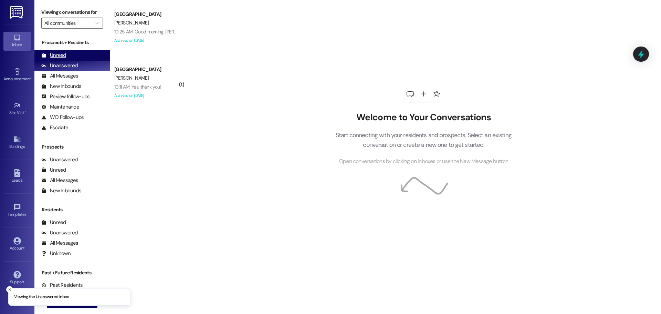
click at [72, 52] on div "Unread (0)" at bounding box center [71, 55] width 75 height 10
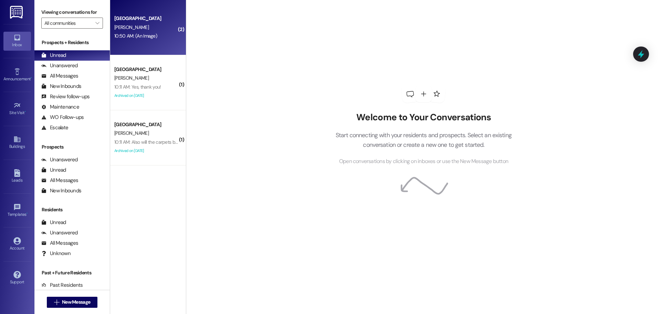
click at [124, 37] on div "10:50 AM: (An Image) 10:50 AM: (An Image)" at bounding box center [135, 36] width 43 height 6
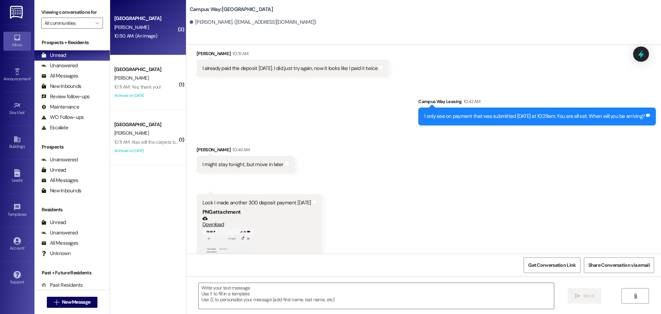
scroll to position [229, 0]
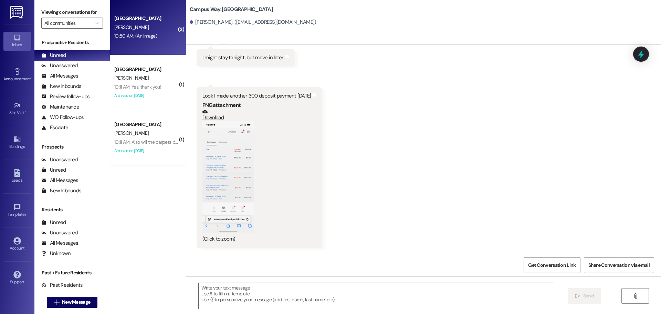
click at [218, 165] on button "Zoom image" at bounding box center [228, 177] width 52 height 112
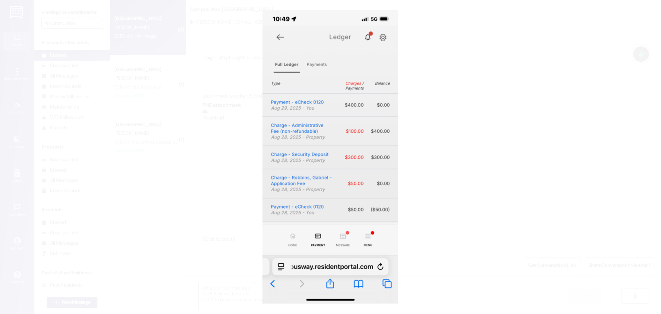
click at [438, 83] on button "Unzoom image" at bounding box center [330, 157] width 661 height 314
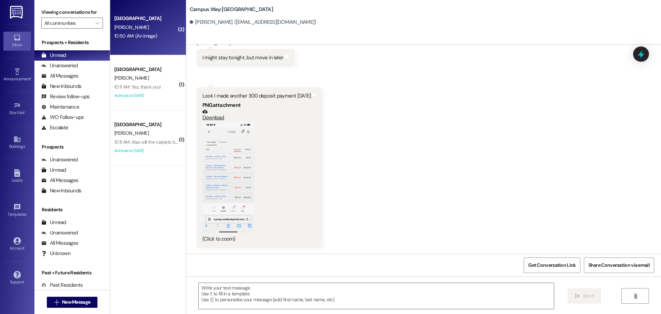
click at [248, 156] on button "Zoom image" at bounding box center [228, 177] width 52 height 112
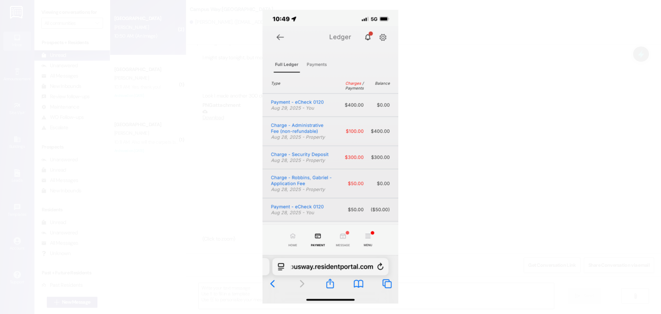
click at [536, 199] on button "Unzoom image" at bounding box center [330, 157] width 661 height 314
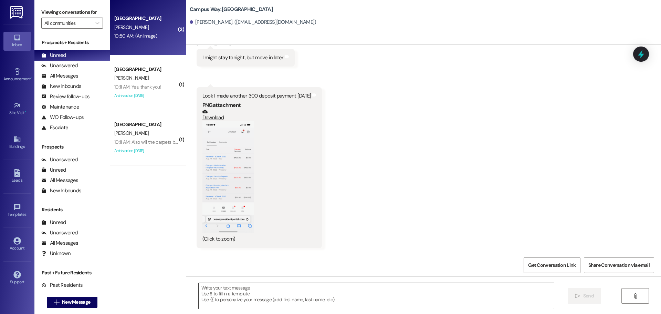
click at [344, 289] on textarea at bounding box center [376, 296] width 355 height 26
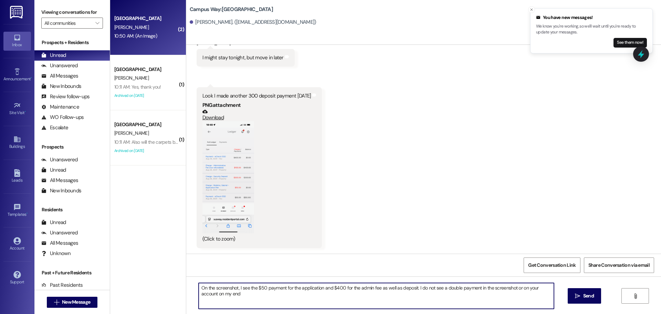
type textarea "On the screenshot, I see the $50 payment for the application and $400 for the a…"
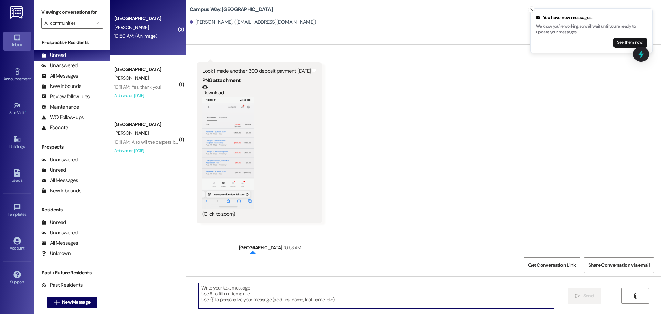
scroll to position [276, 0]
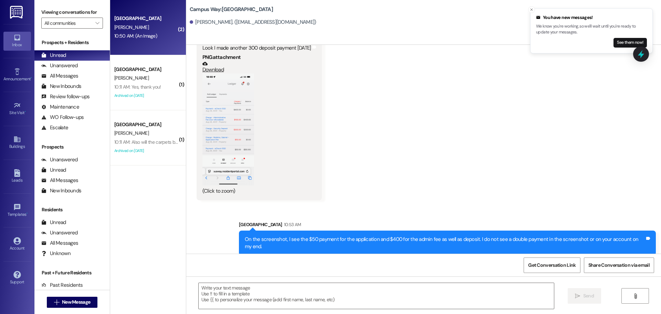
click at [457, 232] on div "On the screenshot, I see the $50 payment for the application and $400 for the a…" at bounding box center [447, 242] width 417 height 25
click at [459, 234] on div "On the screenshot, I see the $50 payment for the application and $400 for the a…" at bounding box center [447, 242] width 417 height 25
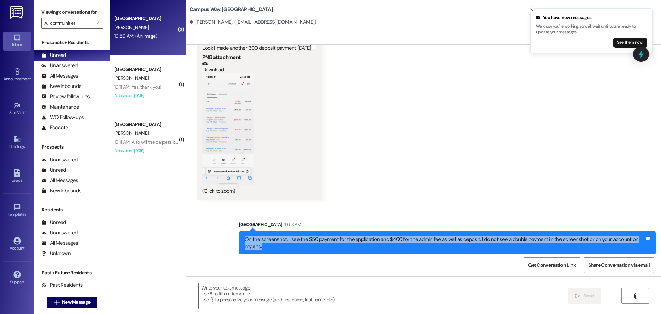
click at [459, 234] on div "On the screenshot, I see the $50 payment for the application and $400 for the a…" at bounding box center [447, 242] width 417 height 25
copy div "On the screenshot, I see the $50 payment for the application and $400 for the a…"
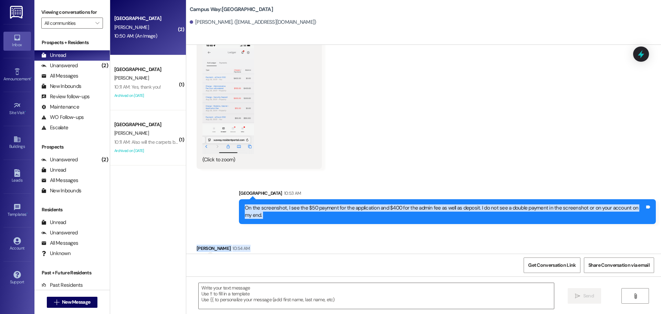
scroll to position [324, 0]
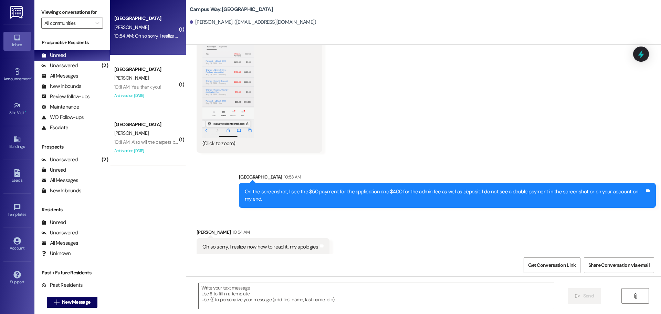
drag, startPoint x: 443, startPoint y: 63, endPoint x: 432, endPoint y: 163, distance: 100.8
click at [443, 64] on div "Received via SMS Gabriel Robbins 10:49 AM I might stay tonight, but move in lat…" at bounding box center [423, 42] width 475 height 229
click at [356, 285] on textarea at bounding box center [376, 296] width 355 height 26
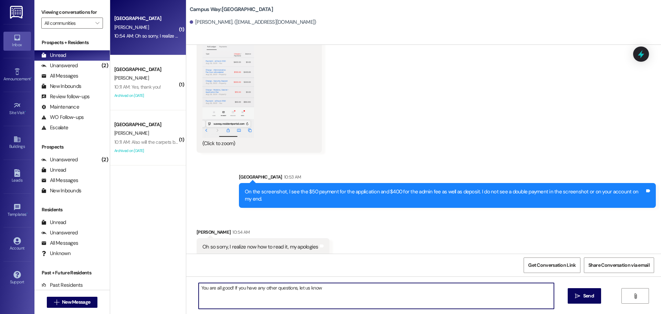
type textarea "You are all good! If you have any other questions, let us know!"
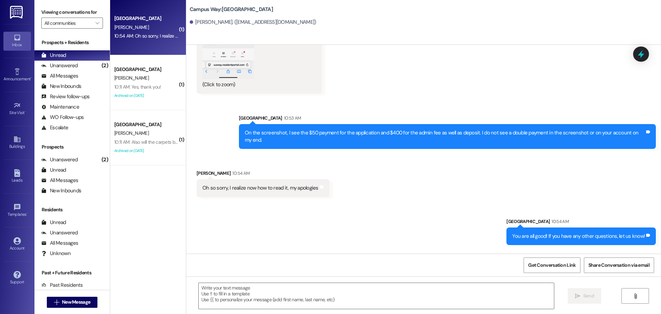
scroll to position [420, 0]
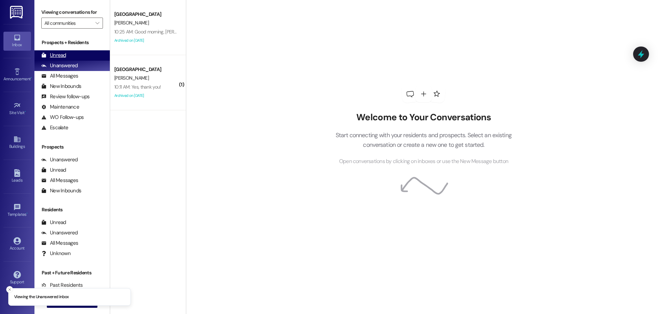
click at [66, 51] on div "Unread (0)" at bounding box center [71, 55] width 75 height 10
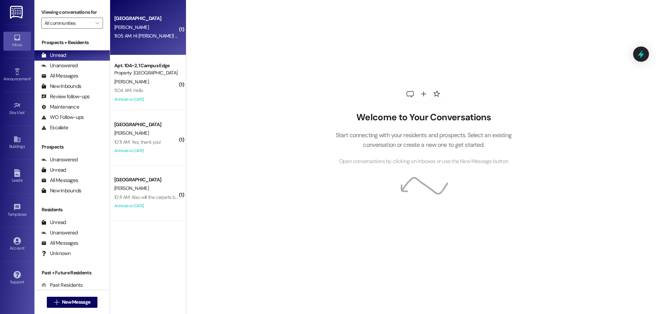
click at [152, 25] on div "A. Nelson" at bounding box center [146, 27] width 65 height 9
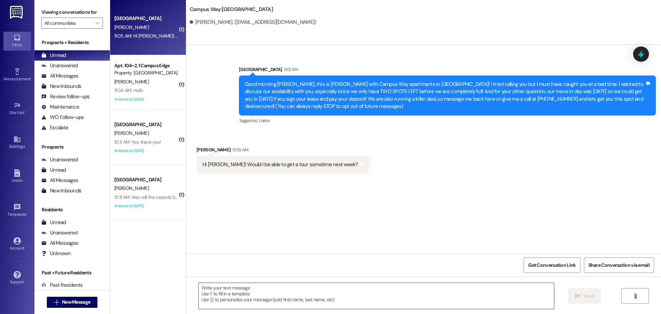
click at [266, 298] on textarea at bounding box center [376, 296] width 355 height 26
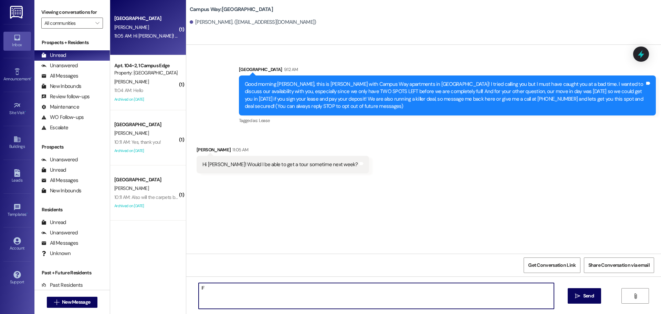
type textarea "I"
type textarea "Of course! I also have time today and from 10 - 1:30 tomorrow if you would like…"
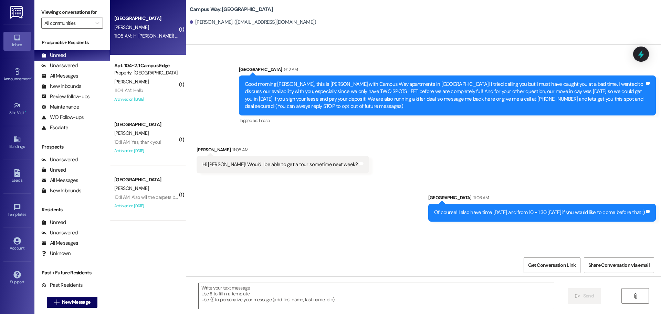
click at [321, 159] on div "Hi Andrea! Would I be able to get a tour sometime next week? Tags and notes" at bounding box center [283, 165] width 172 height 18
click at [319, 161] on div "Hi [PERSON_NAME]! Would I be able to get a tour sometime next week?" at bounding box center [280, 164] width 156 height 7
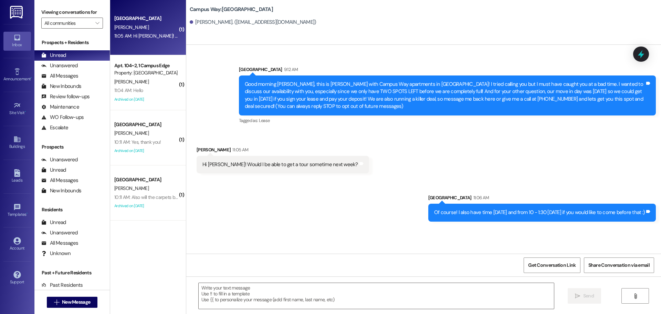
click at [534, 211] on div "Of course! I also have time [DATE] and from 10 - 1:30 [DATE] if you would like …" at bounding box center [539, 212] width 211 height 7
copy div "Of course! I also have time today and from 10 - 1:30 tomorrow if you would like…"
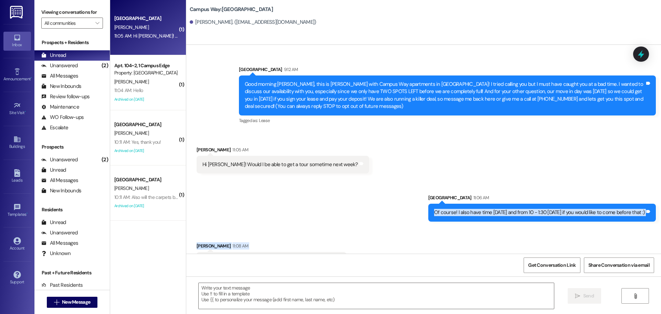
scroll to position [21, 0]
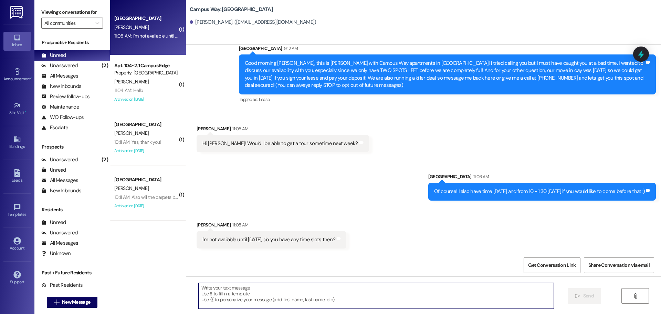
click at [289, 292] on textarea at bounding box center [376, 296] width 355 height 26
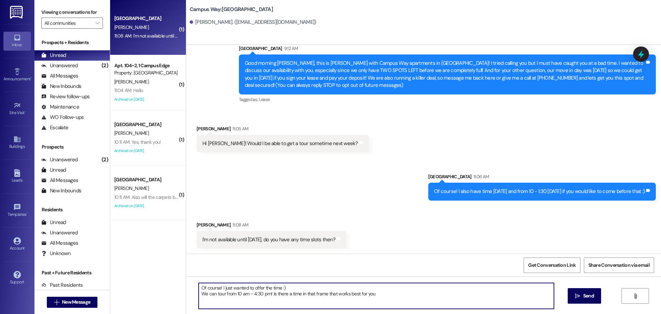
type textarea "Of course! I just wanted to offer the time :) We can tour from 10 am - 4:30 pm!…"
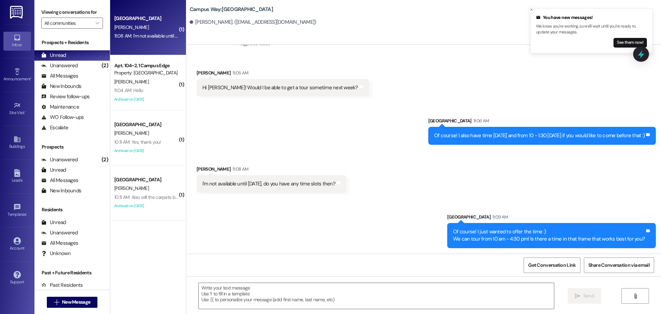
scroll to position [124, 0]
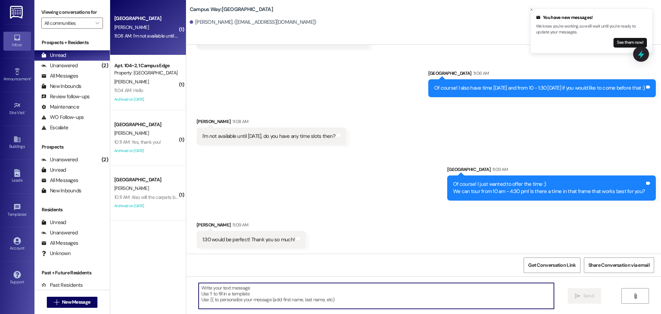
click at [328, 296] on textarea at bounding box center [376, 296] width 355 height 26
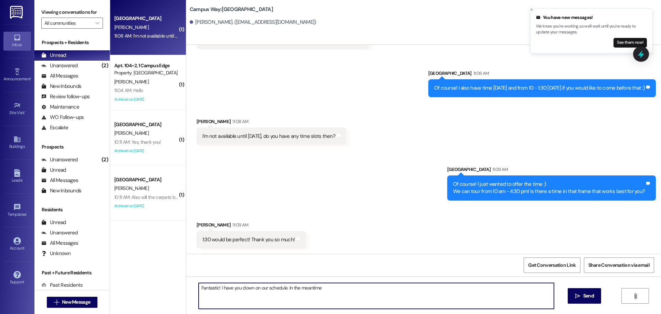
drag, startPoint x: 337, startPoint y: 290, endPoint x: 285, endPoint y: 288, distance: 52.4
click at [285, 288] on textarea "Fantastic! I have you down on our schedule. In the meantime" at bounding box center [376, 296] width 355 height 26
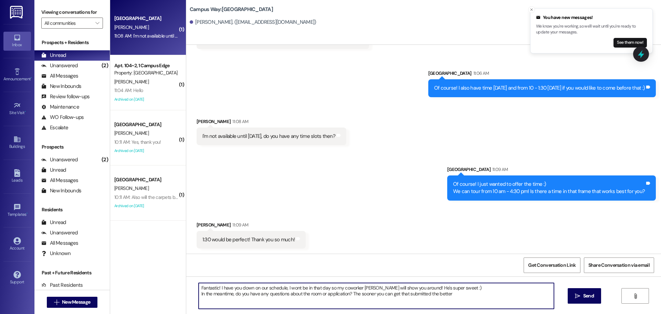
type textarea "Fantastic! I have you down on our schedule, I wont be in that day so my coworke…"
drag, startPoint x: 412, startPoint y: 290, endPoint x: 186, endPoint y: 266, distance: 227.4
click at [186, 266] on div "Sent via SMS Leasing Campus Way 9:12 AM Good morning Anna, this is Andrea with …" at bounding box center [423, 202] width 475 height 314
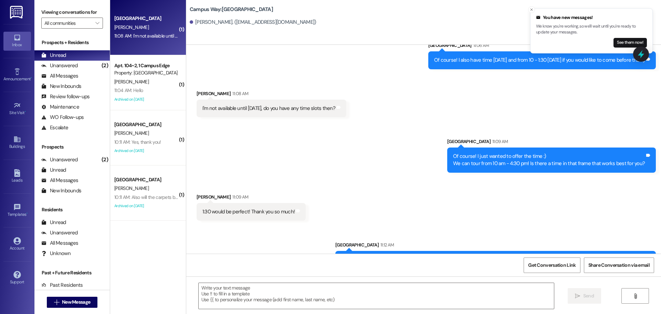
scroll to position [180, 0]
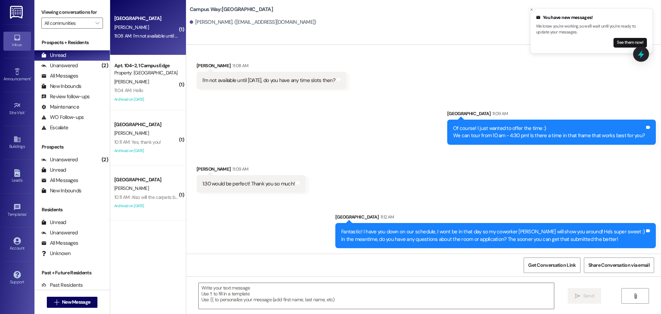
click at [241, 185] on div "1:30 would be perfect! Thank you so much!" at bounding box center [248, 183] width 92 height 7
copy div "1:30 would be perfect! Thank you so much! Tags and notes Sent via SMS"
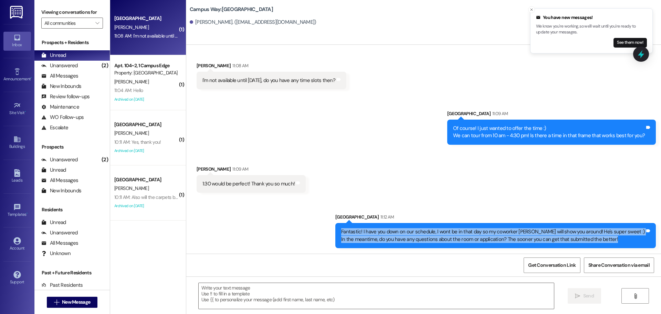
drag, startPoint x: 370, startPoint y: 232, endPoint x: 642, endPoint y: 243, distance: 272.5
click at [642, 243] on div "Fantastic! I have you down on our schedule, I wont be in that day so my coworke…" at bounding box center [495, 235] width 320 height 25
copy div "Fantastic! I have you down on our schedule, I wont be in that day so my coworke…"
click at [89, 297] on button " New Message" at bounding box center [72, 301] width 51 height 11
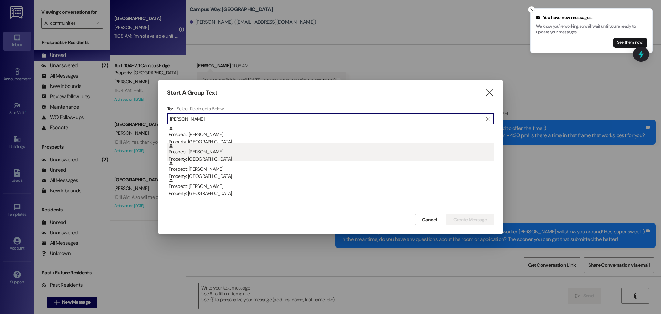
type input "Kelsey"
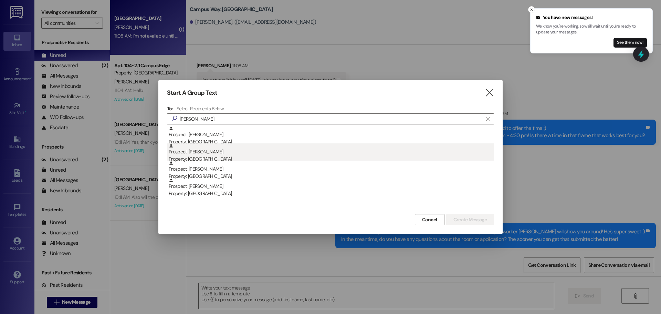
click at [190, 158] on div "Property: [GEOGRAPHIC_DATA]" at bounding box center [331, 158] width 325 height 7
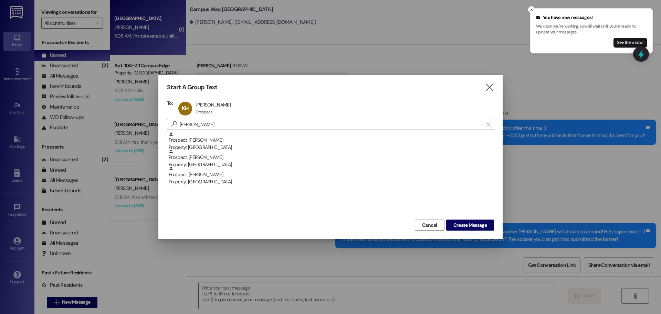
drag, startPoint x: 479, startPoint y: 226, endPoint x: 477, endPoint y: 236, distance: 10.9
click at [478, 226] on span "Create Message" at bounding box center [469, 224] width 33 height 7
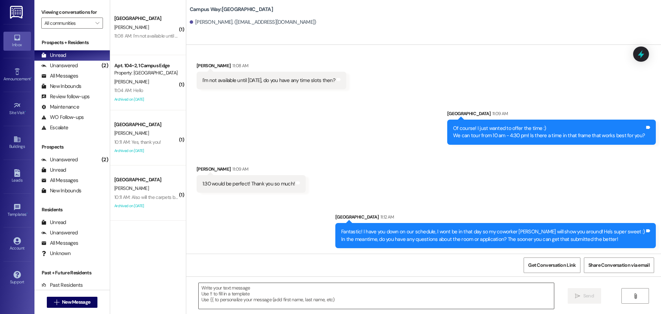
scroll to position [16, 0]
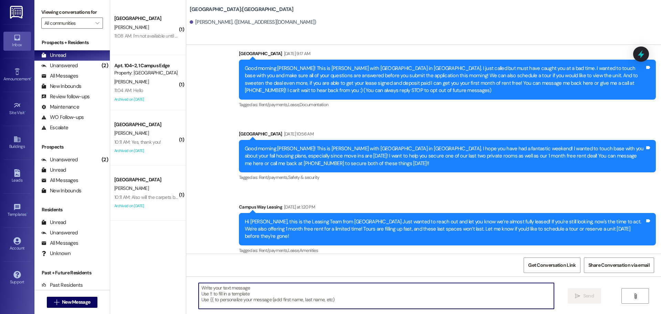
click at [478, 297] on textarea at bounding box center [376, 296] width 355 height 26
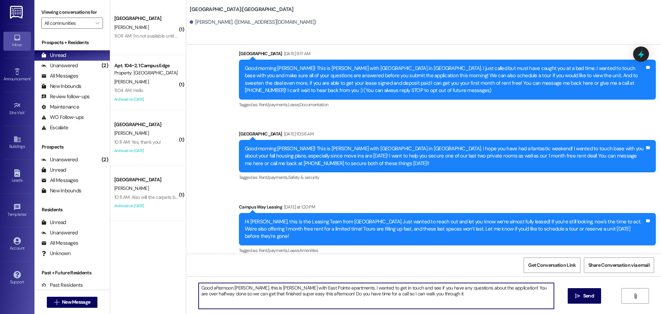
type textarea "Good afternoon Kelsey, this is Andrea with East Pointe apartments. I wanted to …"
click at [478, 297] on textarea "Good afternoon Kelsey, this is Andrea with East Pointe apartments. I wanted to …" at bounding box center [376, 296] width 355 height 26
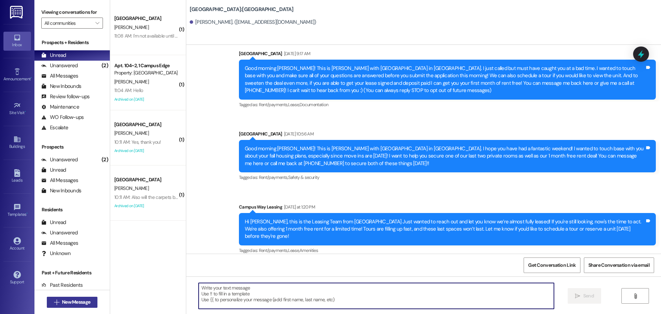
click at [80, 299] on span "New Message" at bounding box center [76, 301] width 28 height 7
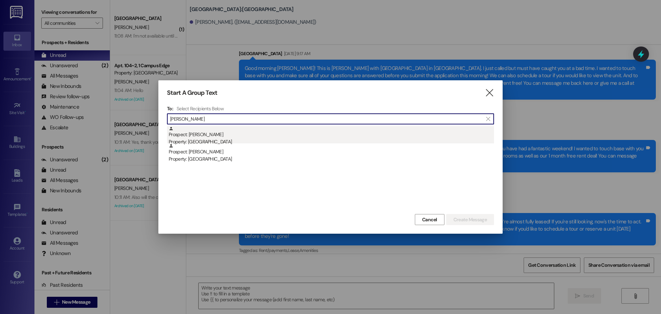
type input "kristy amik"
click at [324, 136] on div "Prospect: Kristy Amiker Property: East Pointe" at bounding box center [331, 136] width 325 height 20
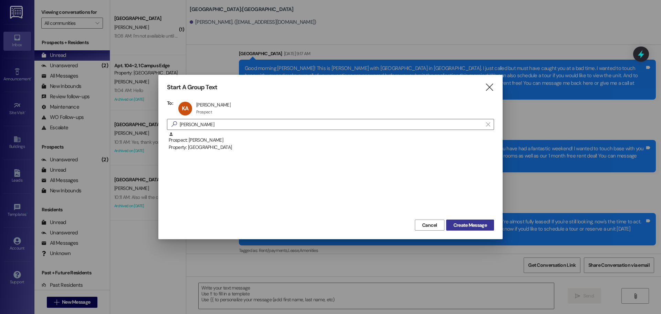
drag, startPoint x: 474, startPoint y: 222, endPoint x: 595, endPoint y: 8, distance: 245.6
click at [475, 219] on button "Create Message" at bounding box center [470, 224] width 48 height 11
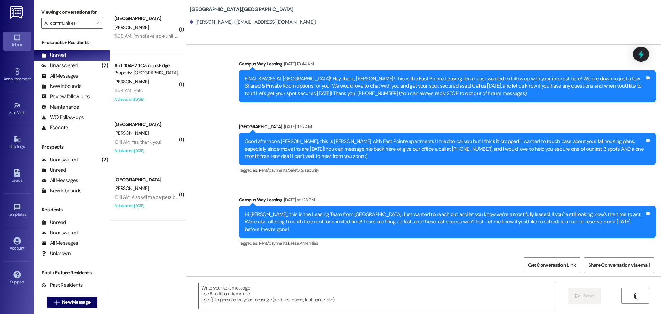
scroll to position [0, 0]
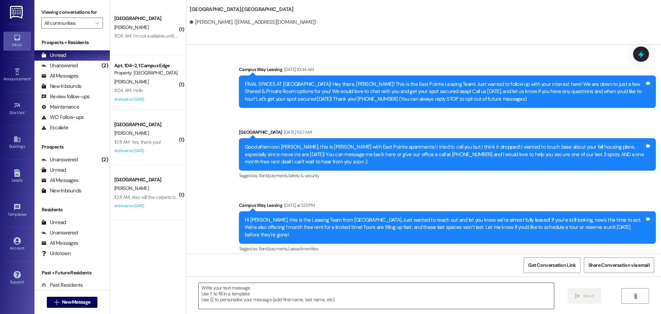
click at [356, 304] on textarea at bounding box center [376, 296] width 355 height 26
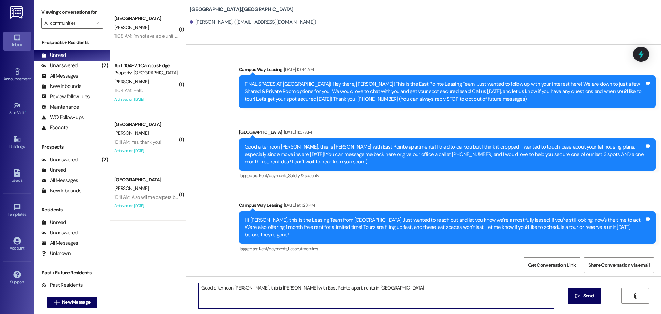
click at [358, 303] on textarea "Good afternoon Kristy, this is Andrea with East Pointe apartments in Provo" at bounding box center [376, 296] width 355 height 26
drag, startPoint x: 544, startPoint y: 289, endPoint x: 491, endPoint y: 297, distance: 53.6
click at [491, 297] on textarea "Good afternoon Kristy, this is Andrea with East Pointe apartments in Provo . I …" at bounding box center [376, 296] width 355 height 26
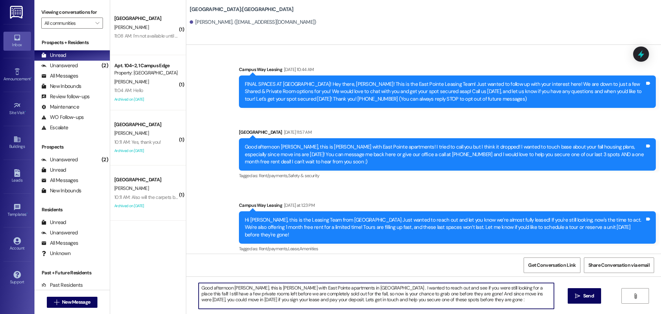
type textarea "Good afternoon Kristy, this is Andrea with East Pointe apartments in Provo . I …"
click at [491, 297] on textarea "Good afternoon Kristy, this is Andrea with East Pointe apartments in Provo . I …" at bounding box center [376, 296] width 355 height 26
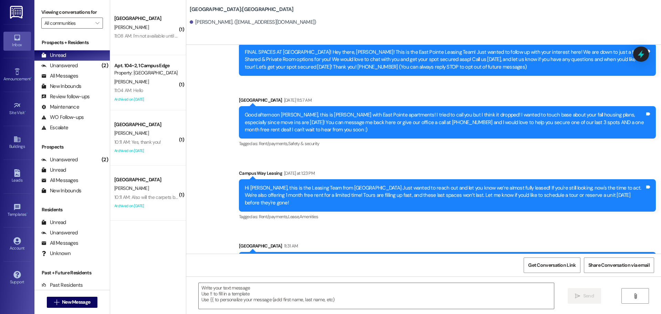
scroll to position [61, 0]
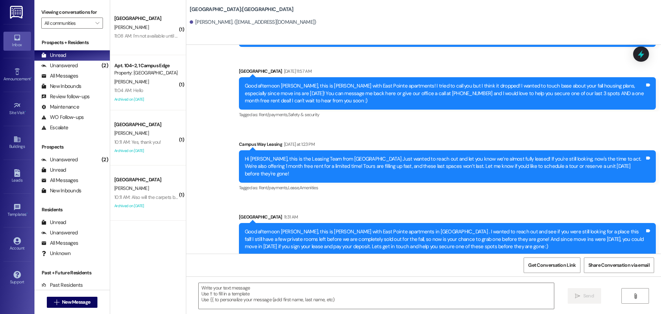
click at [427, 229] on div "Good afternoon Kristy, this is Andrea with East Pointe apartments in Provo . I …" at bounding box center [445, 239] width 400 height 22
click at [88, 298] on span "New Message" at bounding box center [76, 301] width 28 height 7
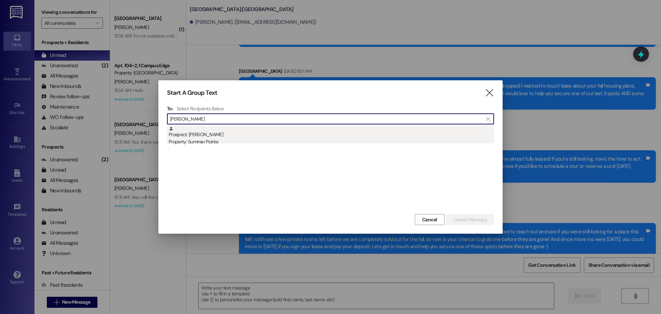
type input "garrett vail"
click at [214, 137] on div "Prospect: Garrett Vail Property: Summer Pointe" at bounding box center [331, 136] width 325 height 20
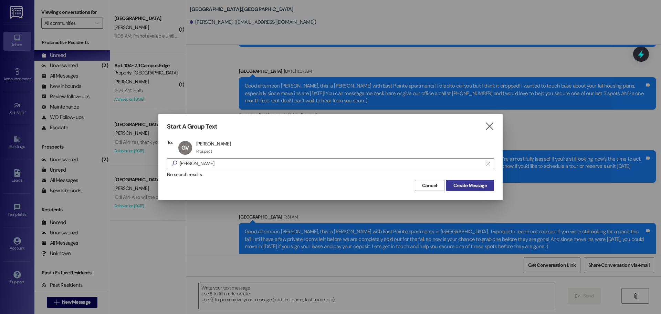
click at [476, 183] on span "Create Message" at bounding box center [469, 185] width 33 height 7
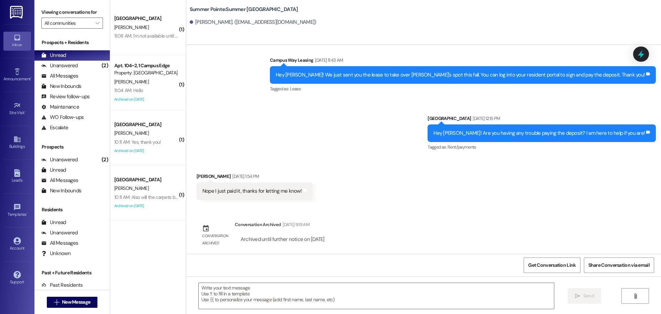
scroll to position [136, 0]
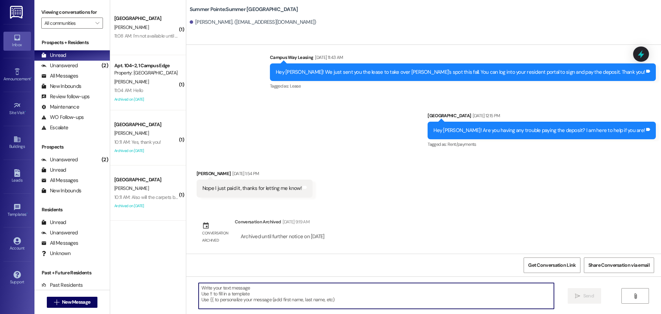
click at [327, 291] on textarea at bounding box center [376, 296] width 355 height 26
type textarea "Hello"
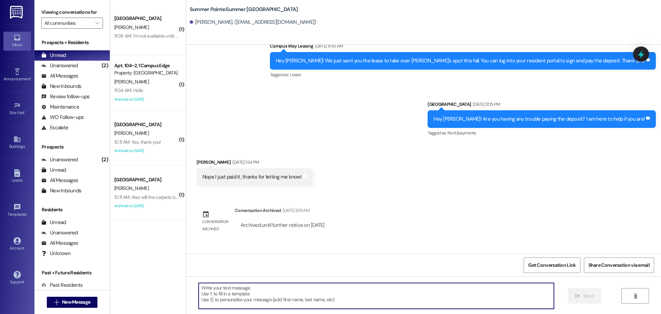
scroll to position [183, 0]
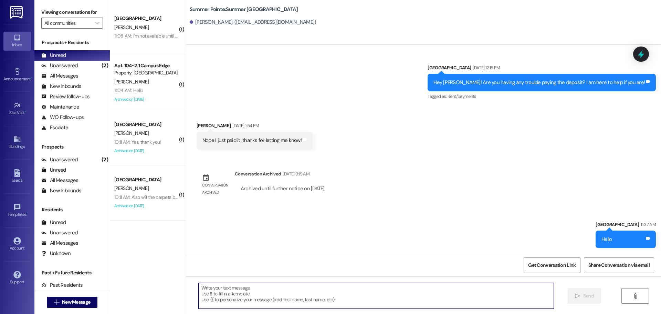
click at [404, 289] on textarea at bounding box center [376, 296] width 355 height 26
type textarea "!!"
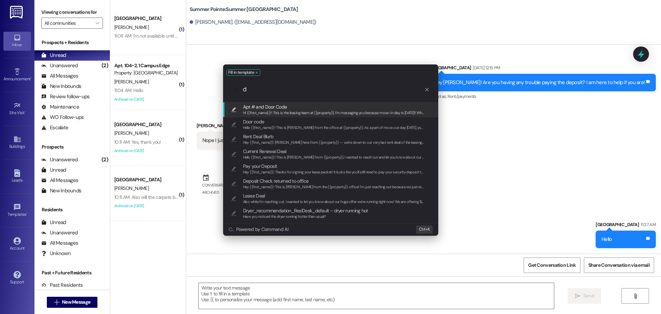
type input "d"
click at [343, 110] on span "Hi {{first_name}}!! This is the leasing team at {{property}}. I'm messaging you…" at bounding box center [669, 112] width 853 height 5
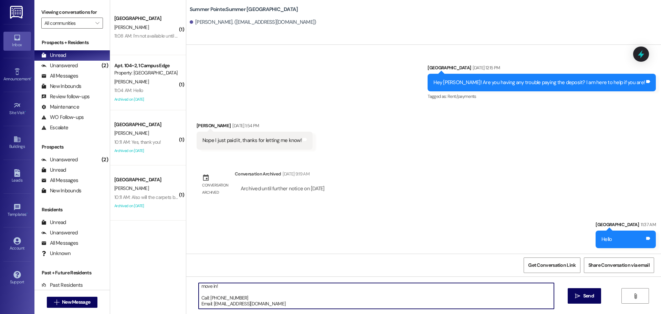
scroll to position [0, 0]
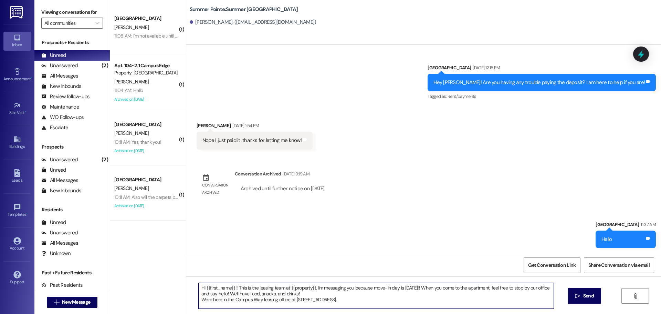
drag, startPoint x: 289, startPoint y: 306, endPoint x: 186, endPoint y: 242, distance: 121.8
click at [186, 242] on div "Sent via SMS Leasing Campus Way Jun 21, 2025 at 11:24 AM Hey Garrett! This is A…" at bounding box center [423, 202] width 475 height 314
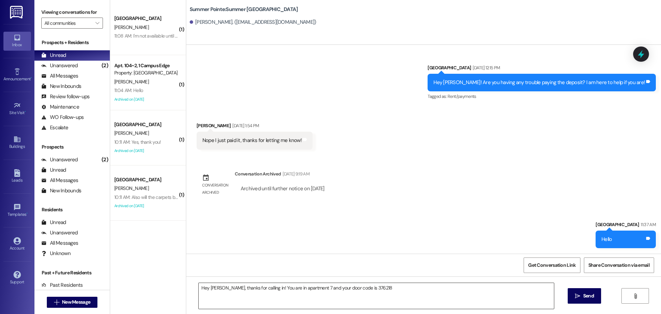
click at [459, 290] on textarea "Hey Garrett, thanks for calling in! You are in apartment 7 and your door code i…" at bounding box center [376, 296] width 355 height 26
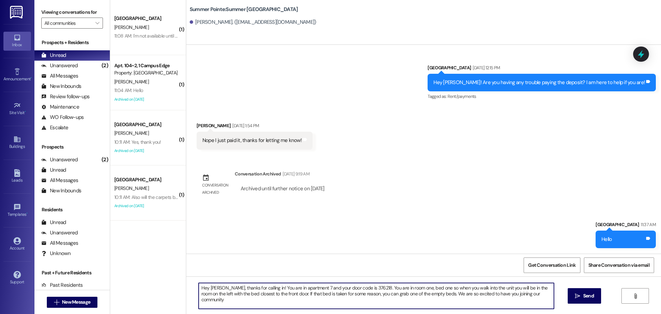
type textarea "Hey Garrett, thanks for calling in! You are in apartment 7 and your door code i…"
click at [459, 290] on textarea "Hey Garrett, thanks for calling in! You are in apartment 7 and your door code i…" at bounding box center [376, 296] width 355 height 26
click at [459, 291] on textarea "Hey Garrett, thanks for calling in! You are in apartment 7 and your door code i…" at bounding box center [376, 296] width 355 height 26
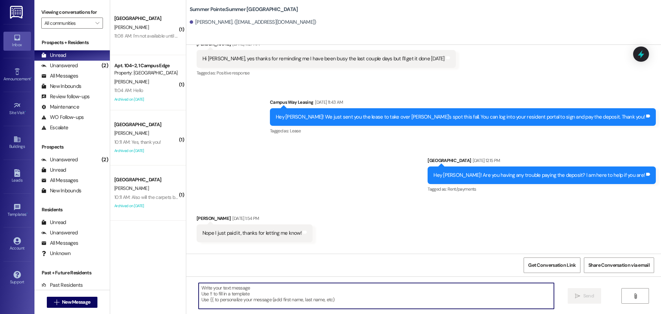
scroll to position [85, 0]
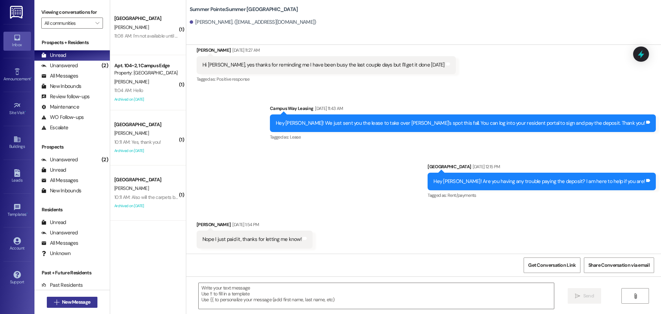
drag, startPoint x: 90, startPoint y: 293, endPoint x: 84, endPoint y: 296, distance: 6.3
click at [87, 295] on div " New Message" at bounding box center [72, 301] width 51 height 17
click at [84, 296] on button " New Message" at bounding box center [72, 301] width 51 height 11
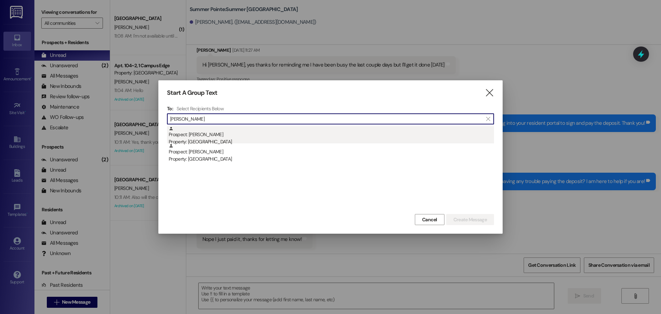
type input "jennifer step"
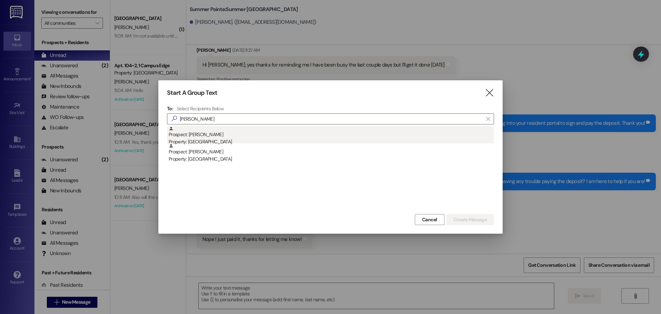
click at [287, 137] on div "Prospect: Jennifer Stephenson Property: East Pointe" at bounding box center [331, 136] width 325 height 20
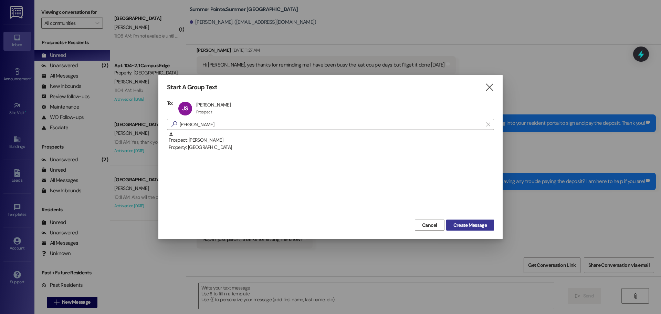
click at [468, 223] on span "Create Message" at bounding box center [469, 224] width 33 height 7
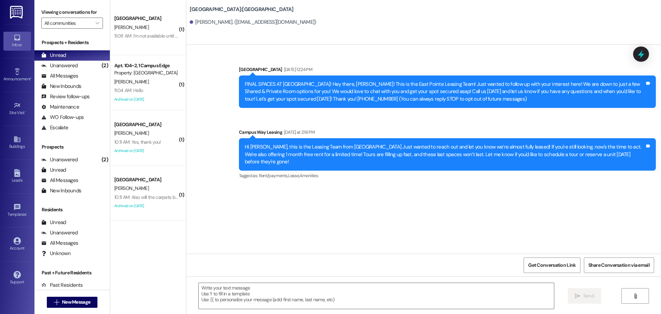
scroll to position [0, 0]
click at [455, 296] on textarea at bounding box center [376, 296] width 355 height 26
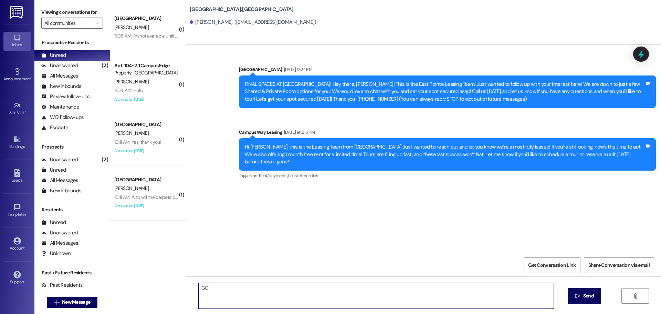
type textarea "G"
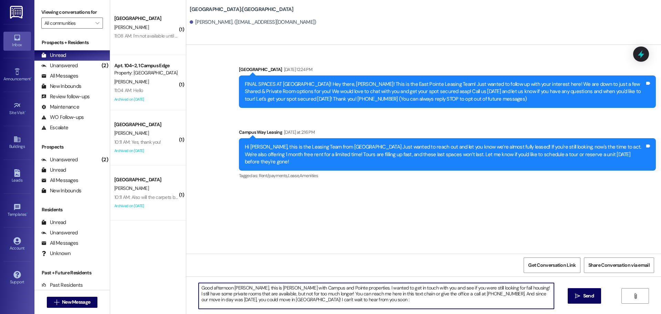
type textarea "Good afternoon Jennifer, this is Andrea with Campus and Pointe properties. I wa…"
click at [455, 296] on textarea "Good afternoon Jennifer, this is Andrea with Campus and Pointe properties. I wa…" at bounding box center [376, 296] width 355 height 26
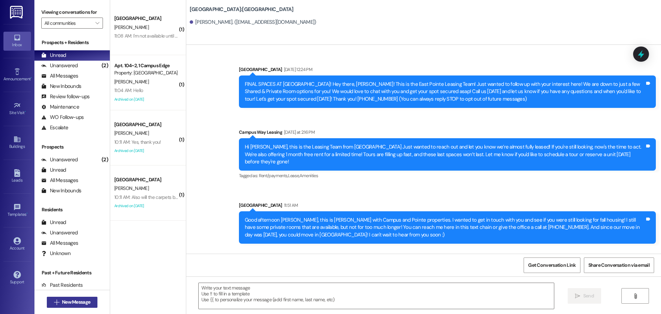
click at [63, 303] on span "New Message" at bounding box center [76, 301] width 28 height 7
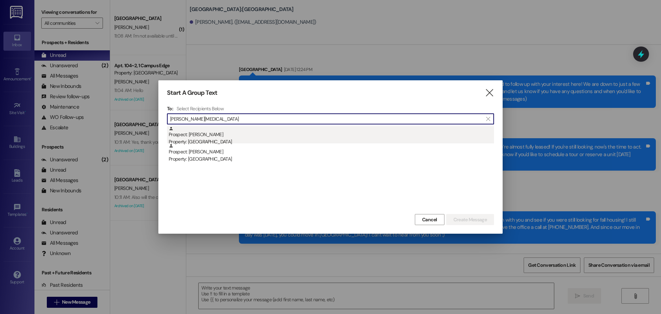
type input "roy tao"
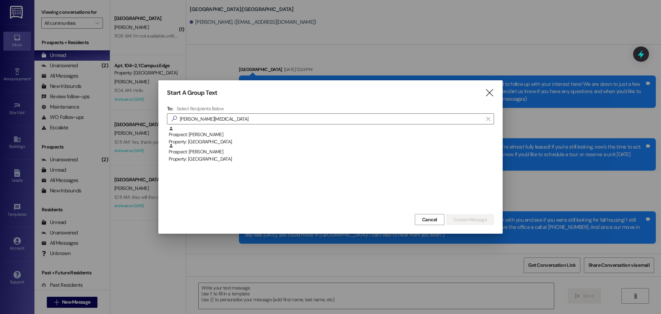
click at [231, 131] on div "Prospect: Roy Taoipu Property: East Pointe" at bounding box center [331, 136] width 325 height 20
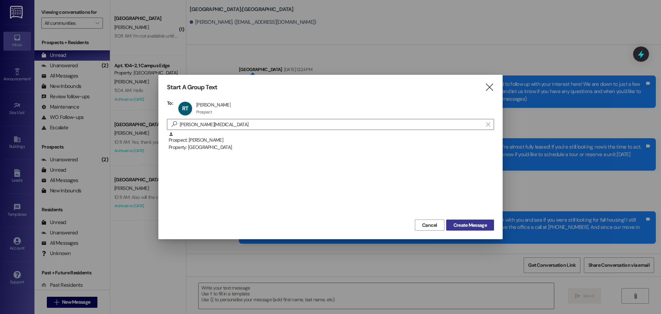
click at [474, 223] on span "Create Message" at bounding box center [469, 224] width 33 height 7
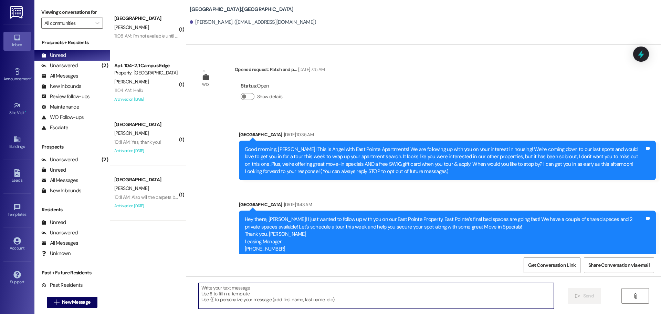
click at [410, 302] on textarea at bounding box center [376, 296] width 355 height 26
paste textarea "Good afternoon Jennifer, this is Andrea with Campus and Pointe properties. I wa…"
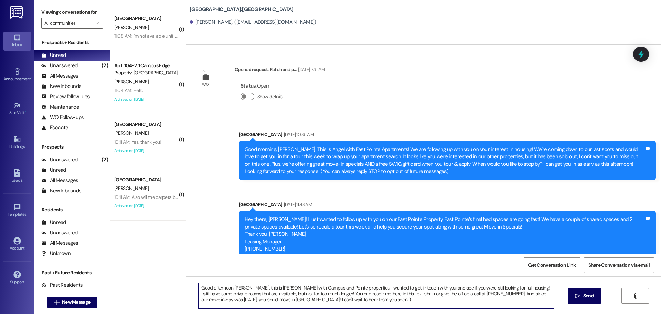
click at [236, 285] on textarea "Good afternoon Jennifer, this is Andrea with Campus and Pointe properties. I wa…" at bounding box center [376, 296] width 355 height 26
click at [543, 287] on textarea "Good afternoon Roy, this is Andrea with Campus and Pointe properties. I wanted …" at bounding box center [376, 296] width 355 height 26
type textarea "Good afternoon Roy, this is Andrea with Campus and Pointe properties. I wanted …"
click at [434, 292] on textarea "Good afternoon Roy, this is Andrea with Campus and Pointe properties. I wanted …" at bounding box center [376, 296] width 355 height 26
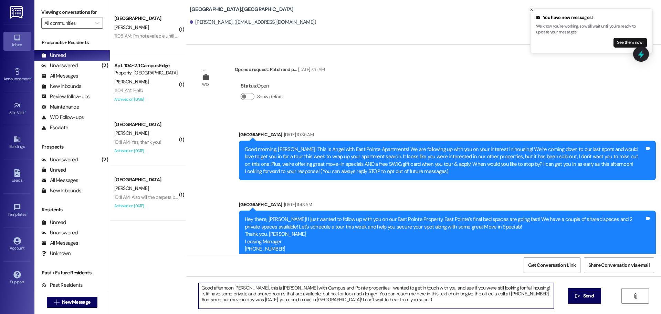
click at [434, 292] on textarea "Good afternoon Roy, this is Andrea with Campus and Pointe properties. I wanted …" at bounding box center [376, 296] width 355 height 26
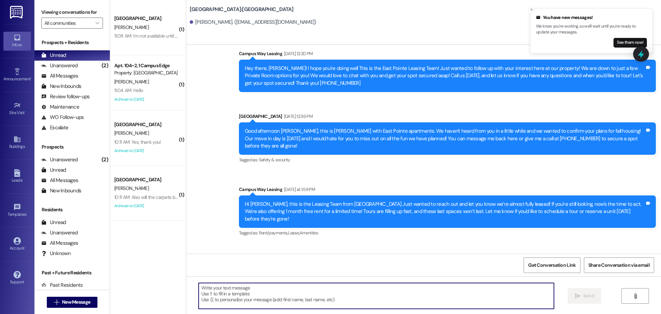
scroll to position [339, 0]
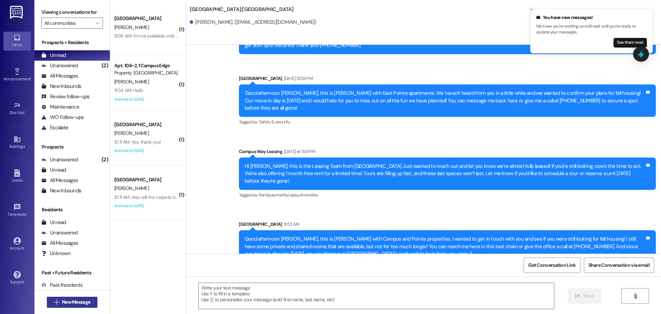
click at [74, 304] on span "New Message" at bounding box center [76, 301] width 28 height 7
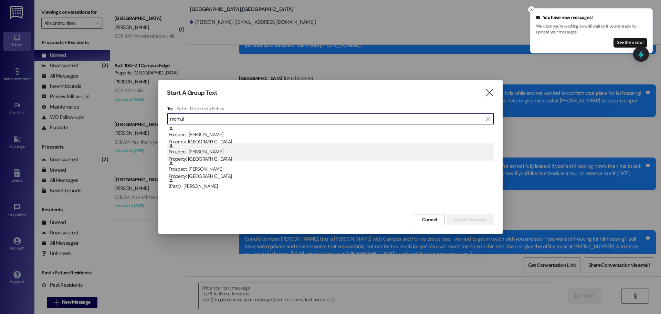
type input "mcmul"
click at [205, 154] on div "Prospect: Kyleigh McMullen Property: East Pointe" at bounding box center [331, 153] width 325 height 20
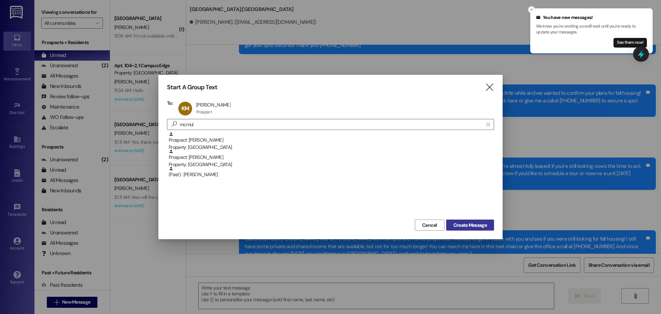
click at [466, 223] on span "Create Message" at bounding box center [469, 224] width 33 height 7
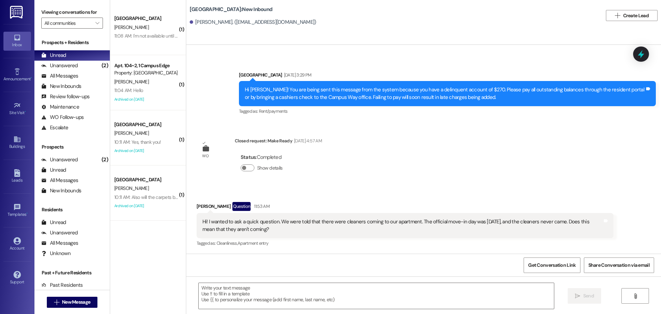
scroll to position [1494, 0]
click at [308, 303] on textarea at bounding box center [376, 296] width 355 height 26
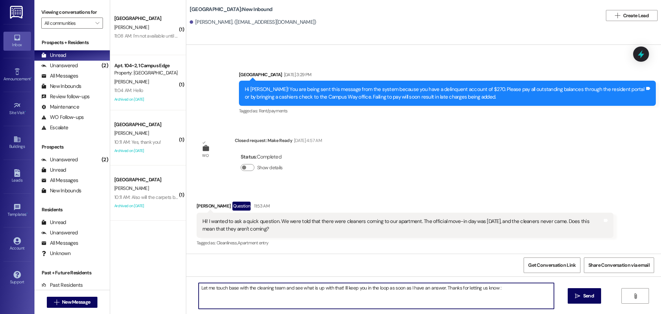
type textarea "Let me touch base with the cleaning team and see what is up with that! Ill keep…"
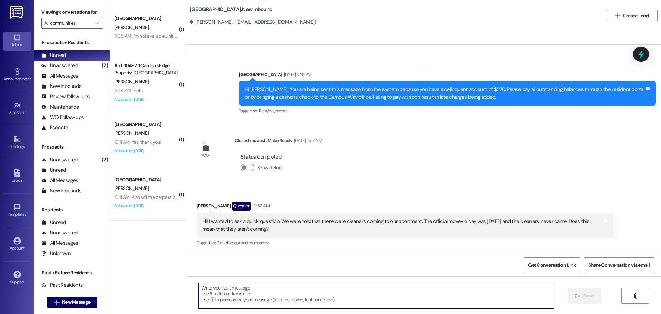
scroll to position [1494, 0]
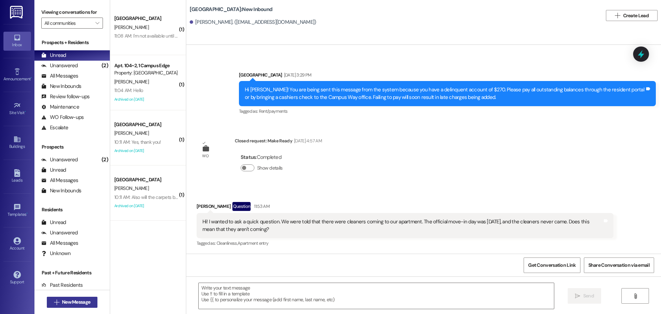
click at [56, 300] on icon "" at bounding box center [56, 302] width 5 height 6
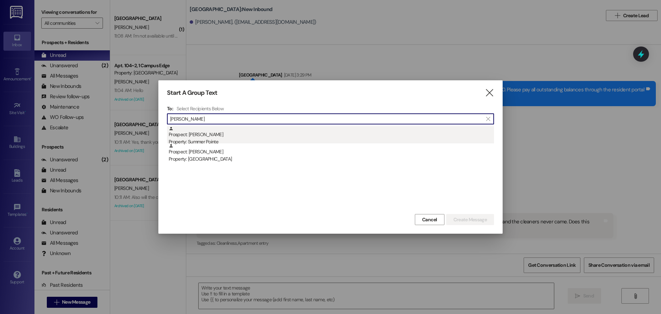
type input "scott buker"
click at [230, 131] on div "Prospect: Scott Buker Property: Summer Pointe" at bounding box center [331, 136] width 325 height 20
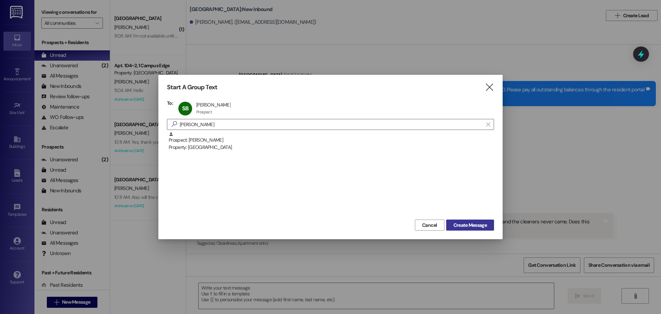
click at [475, 220] on button "Create Message" at bounding box center [470, 224] width 48 height 11
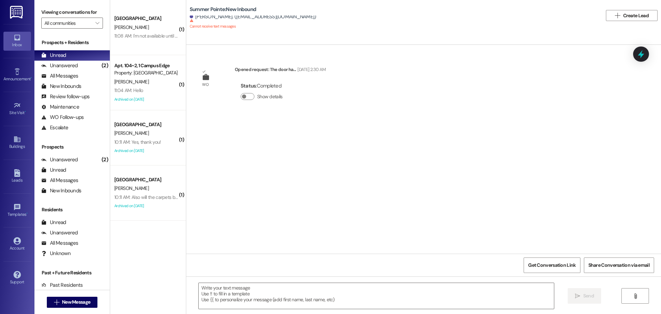
scroll to position [0, 0]
click at [72, 298] on button " New Message" at bounding box center [72, 301] width 51 height 11
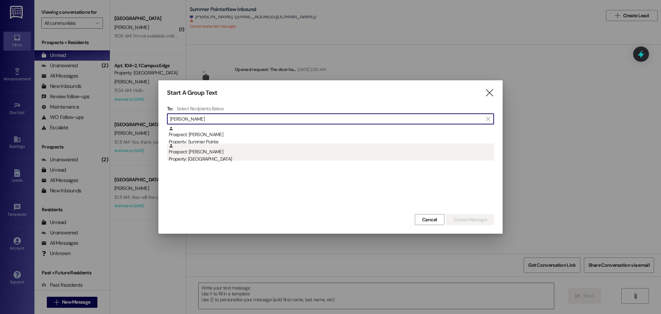
type input "scott buker"
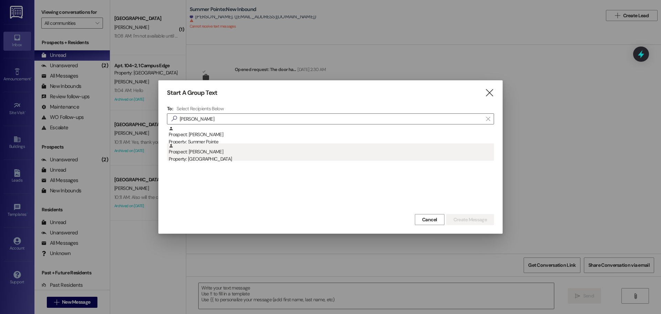
click at [183, 156] on div "Property: Center Pointe" at bounding box center [331, 158] width 325 height 7
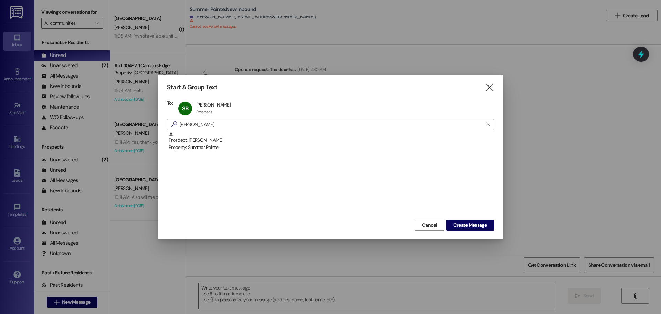
click at [446, 218] on div "Cancel Create Message" at bounding box center [330, 224] width 327 height 13
click at [455, 224] on span "Create Message" at bounding box center [469, 224] width 33 height 7
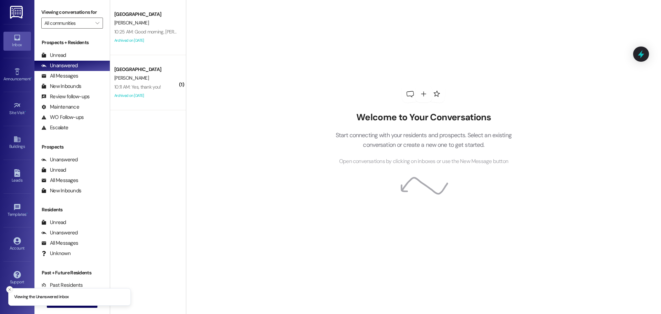
click at [11, 291] on icon "Close toast" at bounding box center [10, 289] width 4 height 4
click at [87, 303] on span "New Message" at bounding box center [76, 301] width 28 height 7
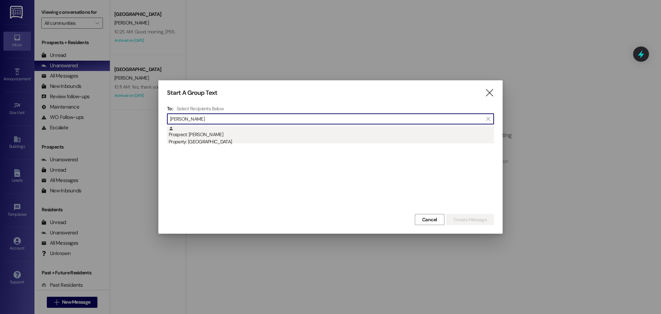
type input "[PERSON_NAME]"
click at [212, 134] on div "Prospect: [PERSON_NAME] Property: [GEOGRAPHIC_DATA]" at bounding box center [331, 136] width 325 height 20
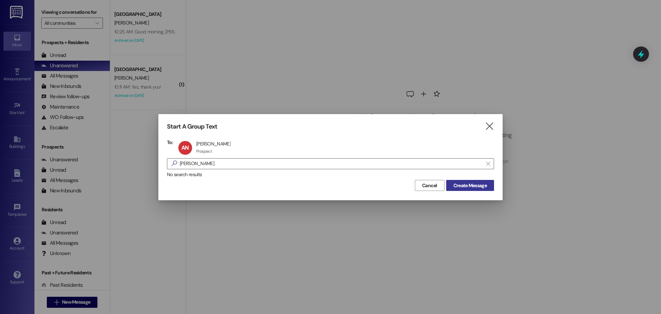
click at [465, 185] on span "Create Message" at bounding box center [469, 185] width 33 height 7
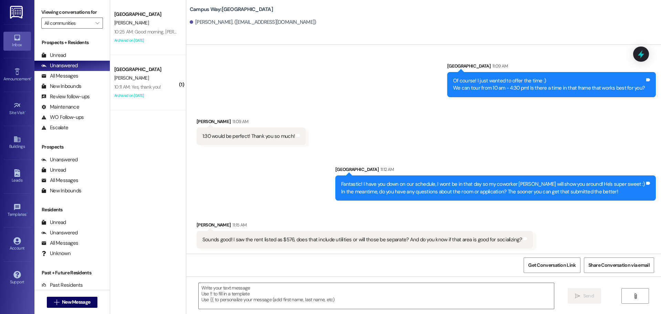
scroll to position [228, 0]
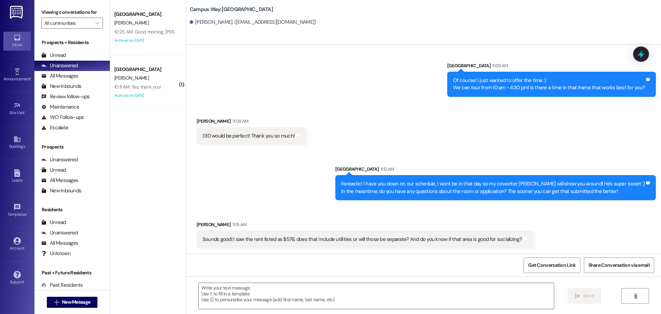
click at [318, 280] on div " Send " at bounding box center [423, 302] width 475 height 52
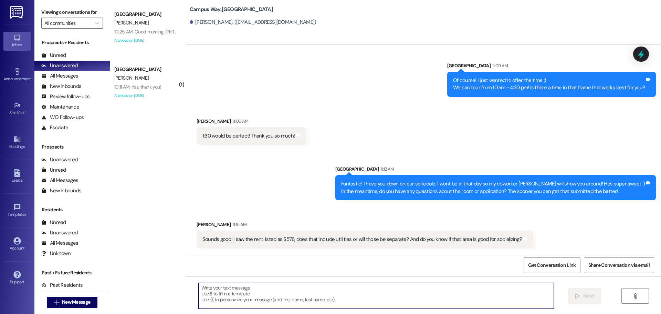
click at [318, 296] on textarea at bounding box center [376, 296] width 355 height 26
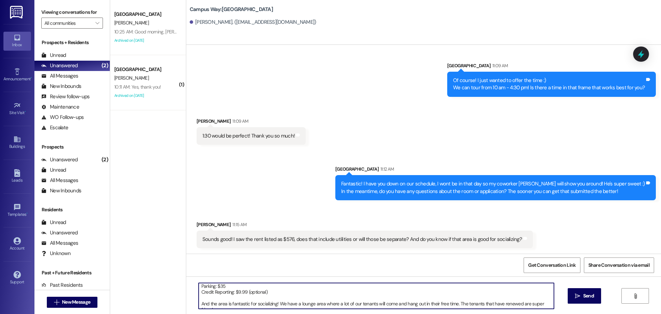
scroll to position [35, 0]
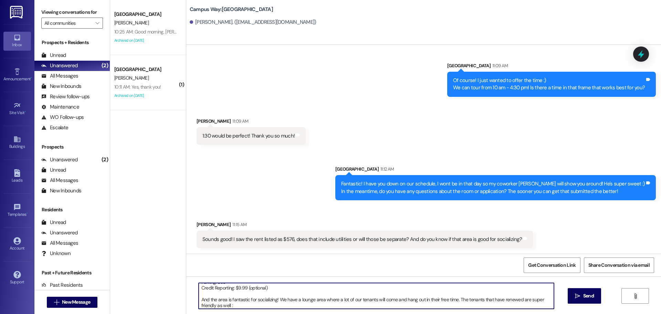
type textarea "$576 is before utilities, here is a breakdown of those charges! Rent:$576 Utili…"
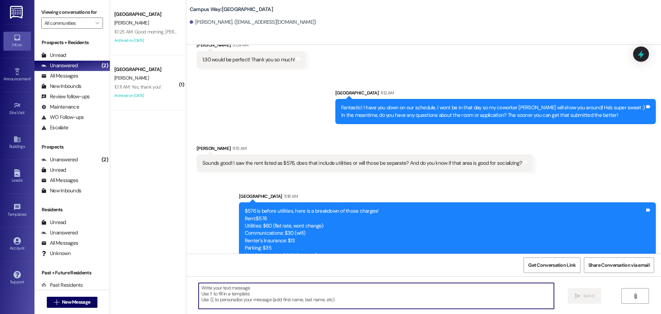
scroll to position [335, 0]
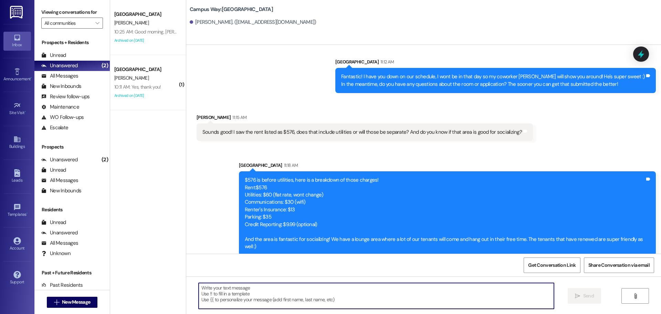
click at [81, 296] on div " New Message" at bounding box center [72, 301] width 51 height 17
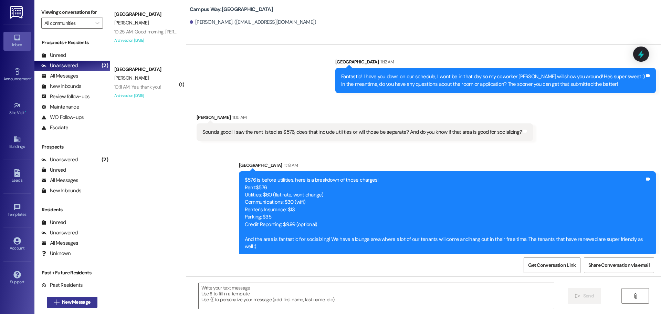
drag, startPoint x: 84, startPoint y: 308, endPoint x: 83, endPoint y: 297, distance: 11.8
click at [83, 304] on div " New Message" at bounding box center [72, 301] width 51 height 17
click at [83, 297] on button " New Message" at bounding box center [72, 301] width 51 height 11
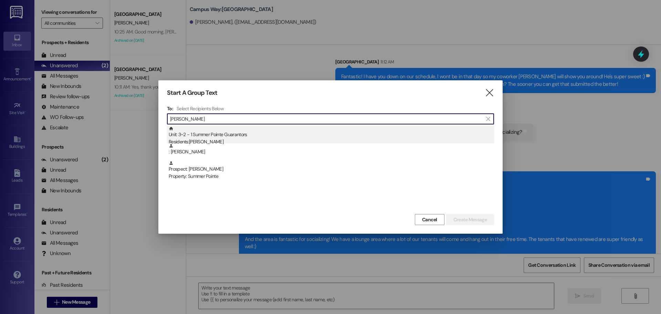
type input "[PERSON_NAME]"
click at [234, 135] on div "Unit: 3~2 - 1 Summer Pointe Guarantors Residents: [PERSON_NAME]" at bounding box center [331, 136] width 325 height 20
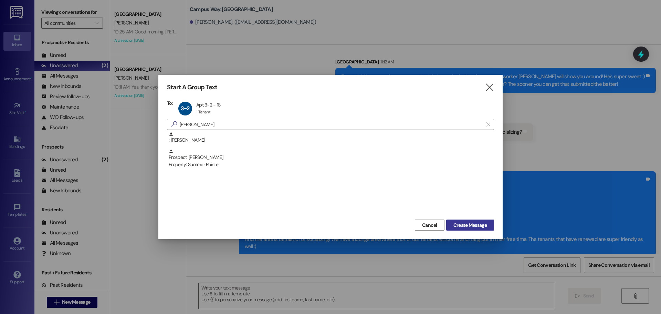
click at [464, 229] on button "Create Message" at bounding box center [470, 224] width 48 height 11
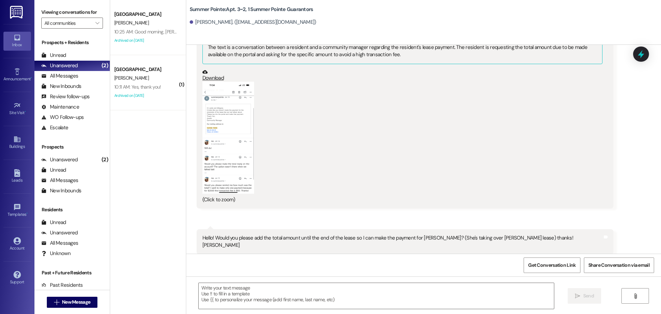
scroll to position [725, 0]
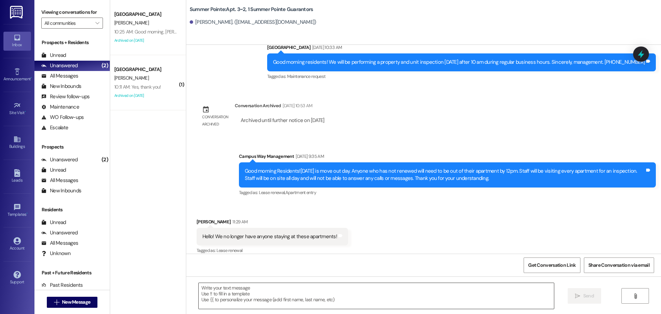
click at [377, 296] on textarea at bounding box center [376, 296] width 355 height 26
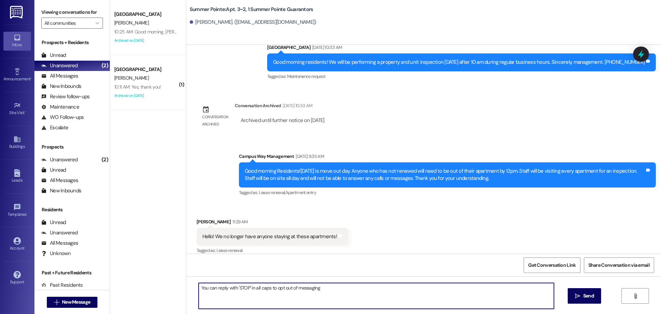
type textarea "You can reply with 'STOP' in all caps to opt out of messaging!"
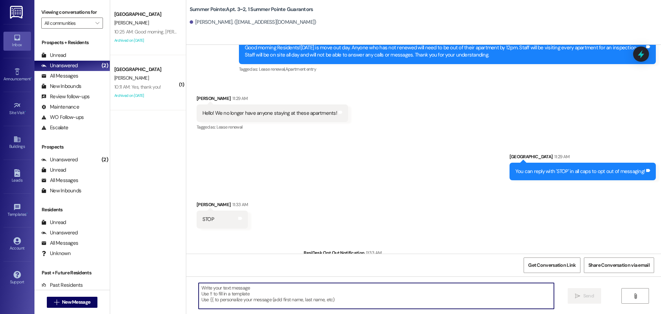
scroll to position [869, 0]
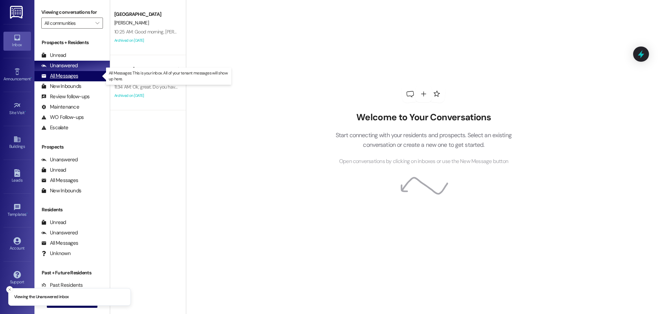
click at [66, 75] on div "All Messages" at bounding box center [59, 75] width 37 height 7
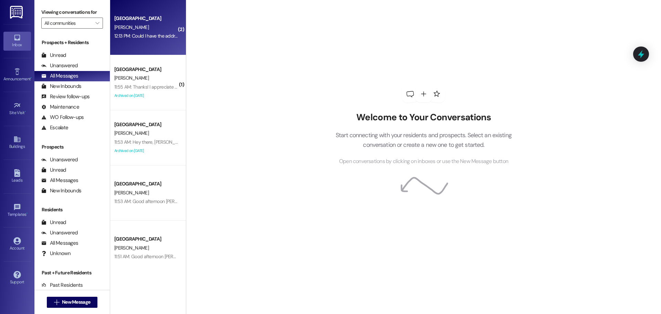
click at [154, 35] on div "12:13 PM: Could I have the address again as well? 12:13 PM: Could I have the ad…" at bounding box center [162, 36] width 96 height 6
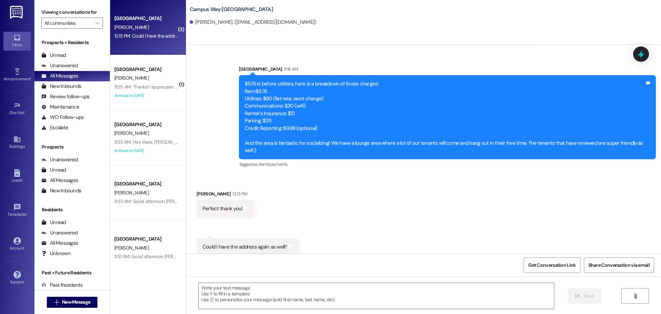
scroll to position [431, 0]
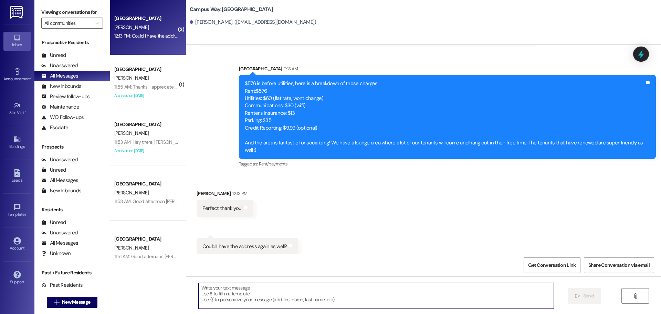
click at [284, 288] on textarea at bounding box center [376, 296] width 355 height 26
type textarea "580 N 100 E Provo UT 84606. :)"
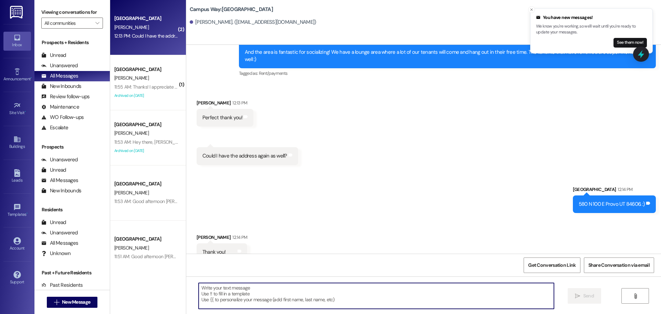
scroll to position [527, 0]
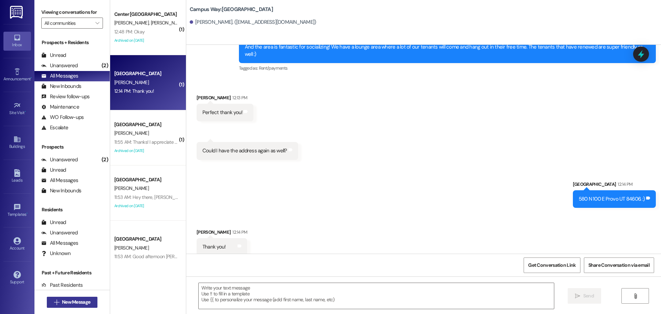
click at [73, 300] on span "New Message" at bounding box center [76, 301] width 28 height 7
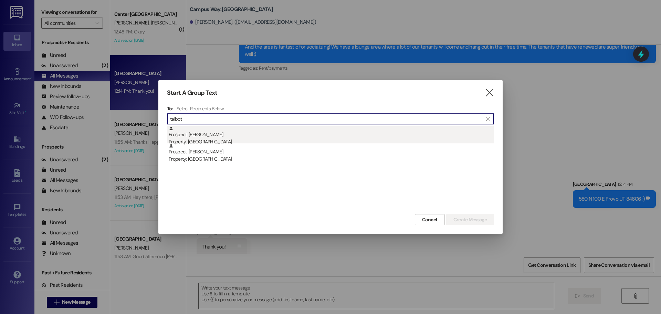
type input "talbot"
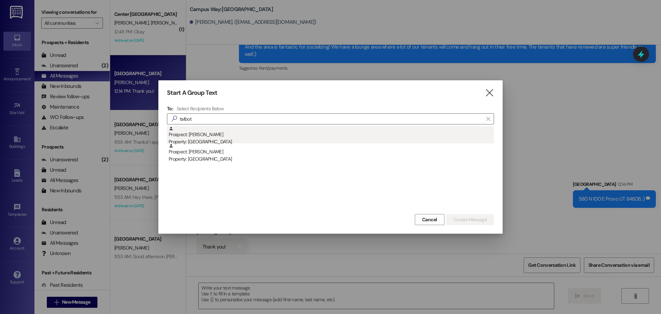
click at [212, 127] on div "Prospect: [PERSON_NAME] Property: [GEOGRAPHIC_DATA]" at bounding box center [331, 136] width 325 height 20
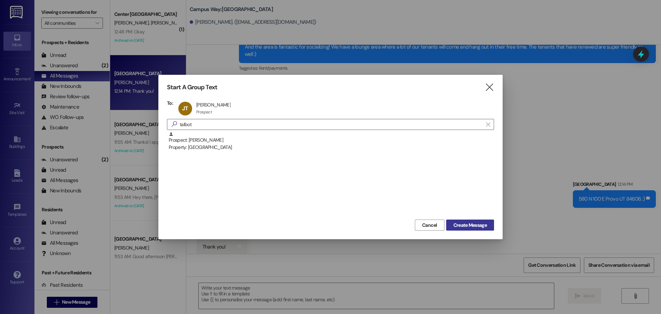
click at [470, 222] on span "Create Message" at bounding box center [469, 224] width 33 height 7
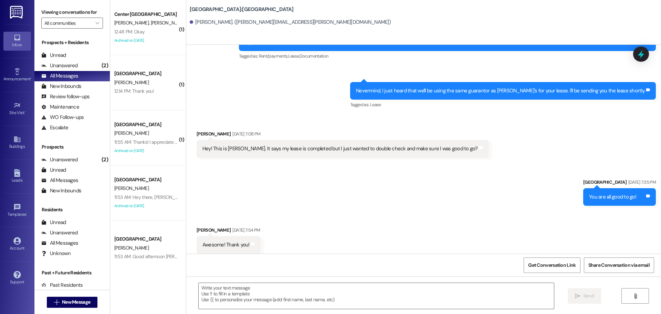
scroll to position [193, 0]
